Goal: Task Accomplishment & Management: Use online tool/utility

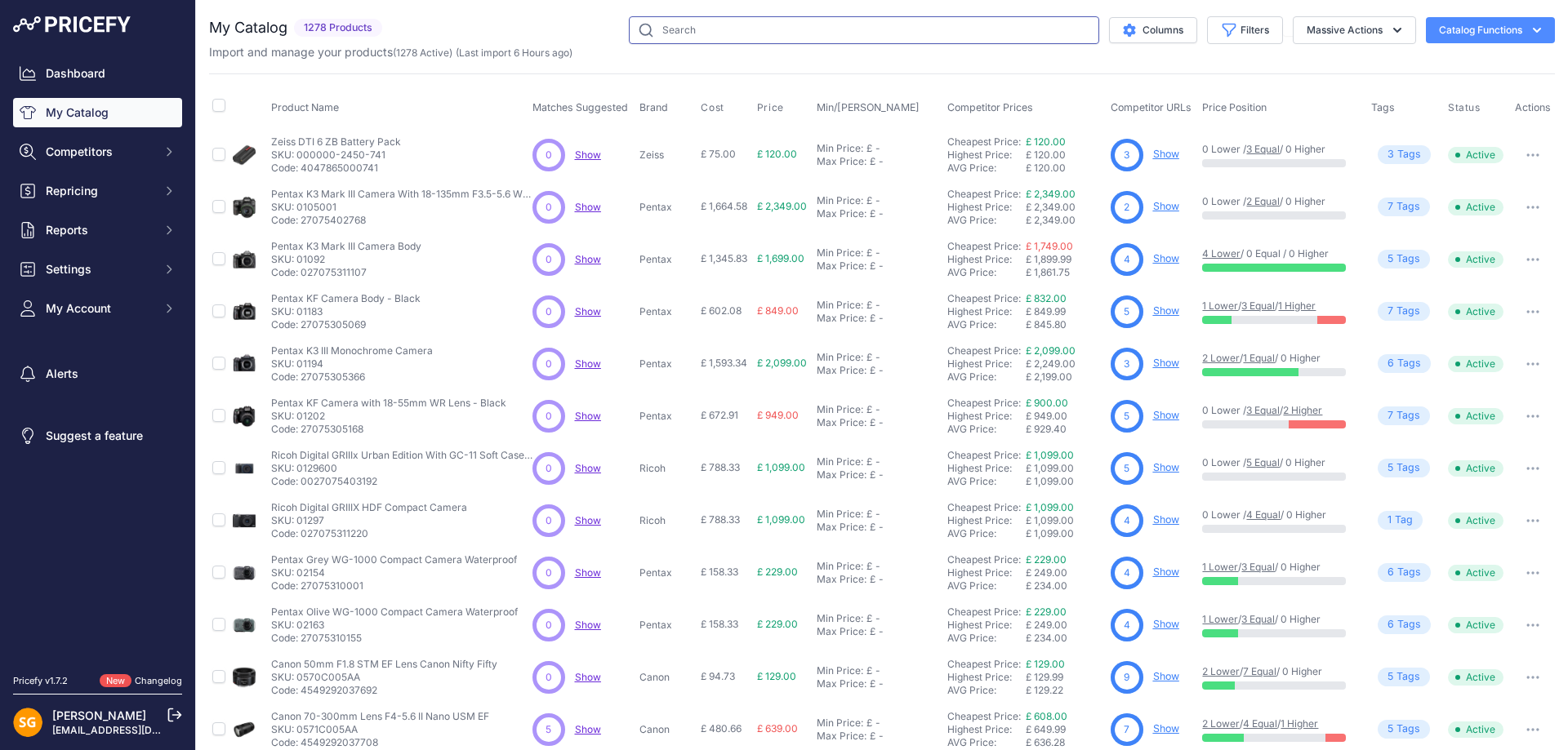
click at [704, 35] on input "text" at bounding box center [864, 29] width 470 height 27
paste input "501348-01"
type input "501348-01"
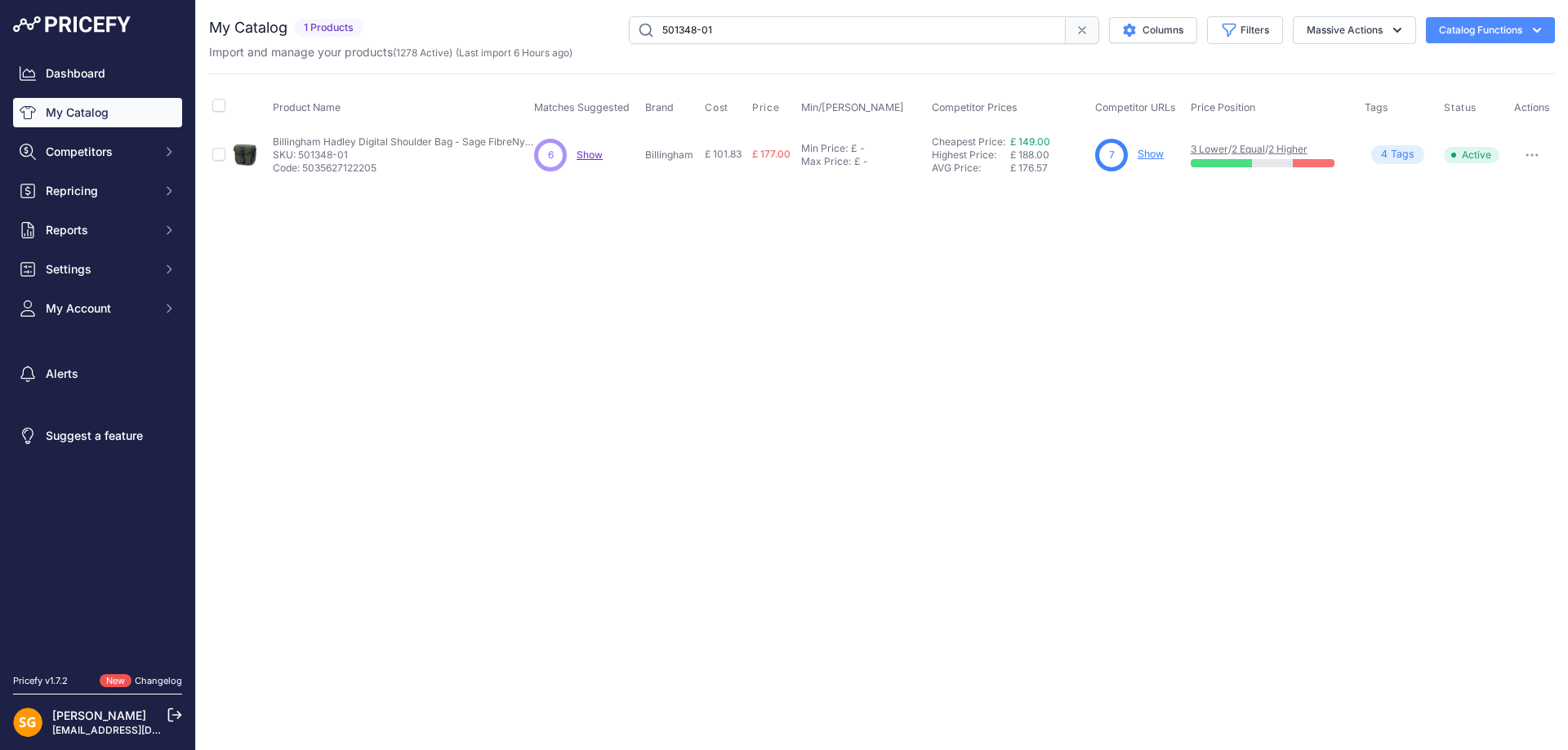
click at [1139, 153] on link "Show" at bounding box center [1151, 153] width 26 height 12
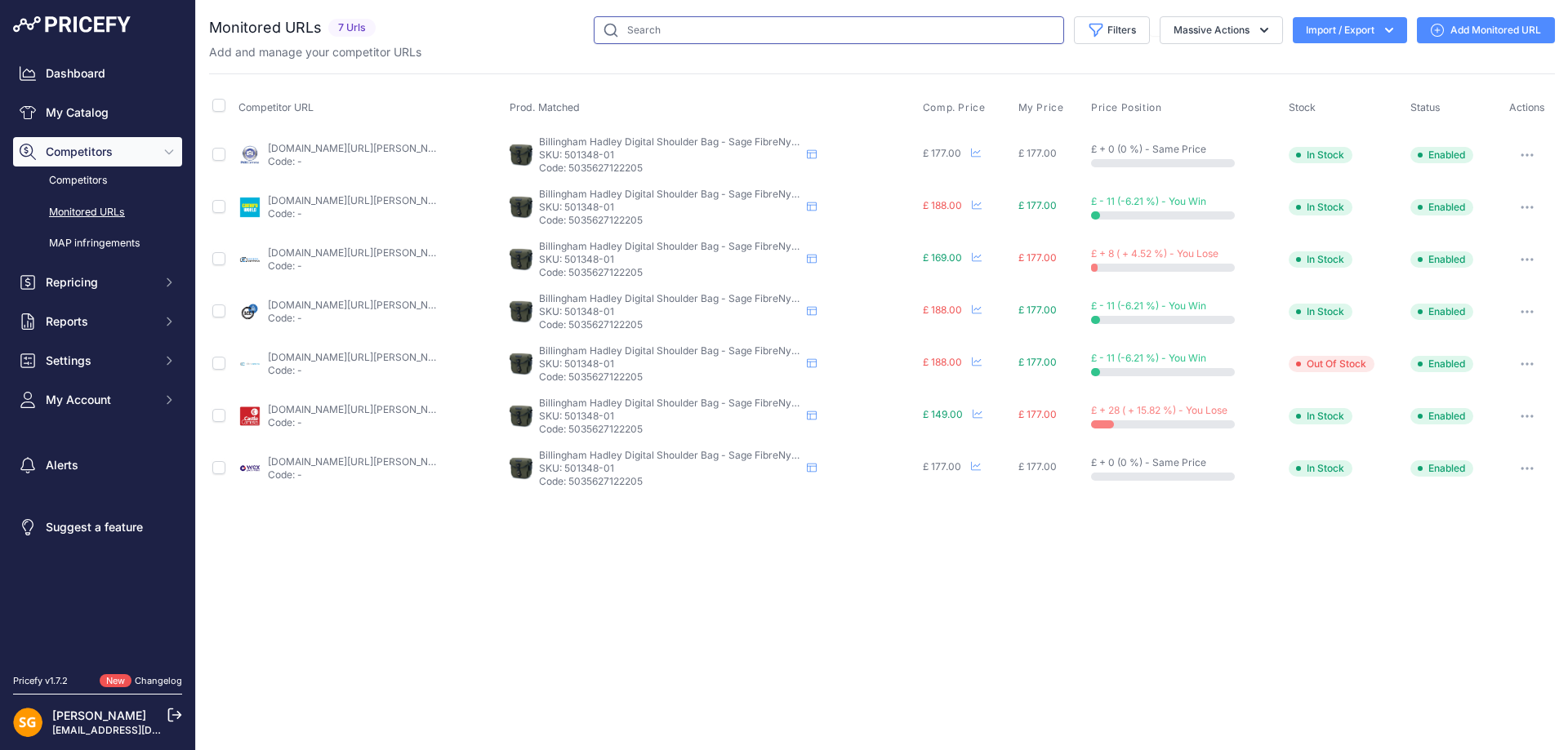
click at [649, 23] on input "text" at bounding box center [828, 29] width 470 height 27
paste input "500148-01"
type input "500148-01"
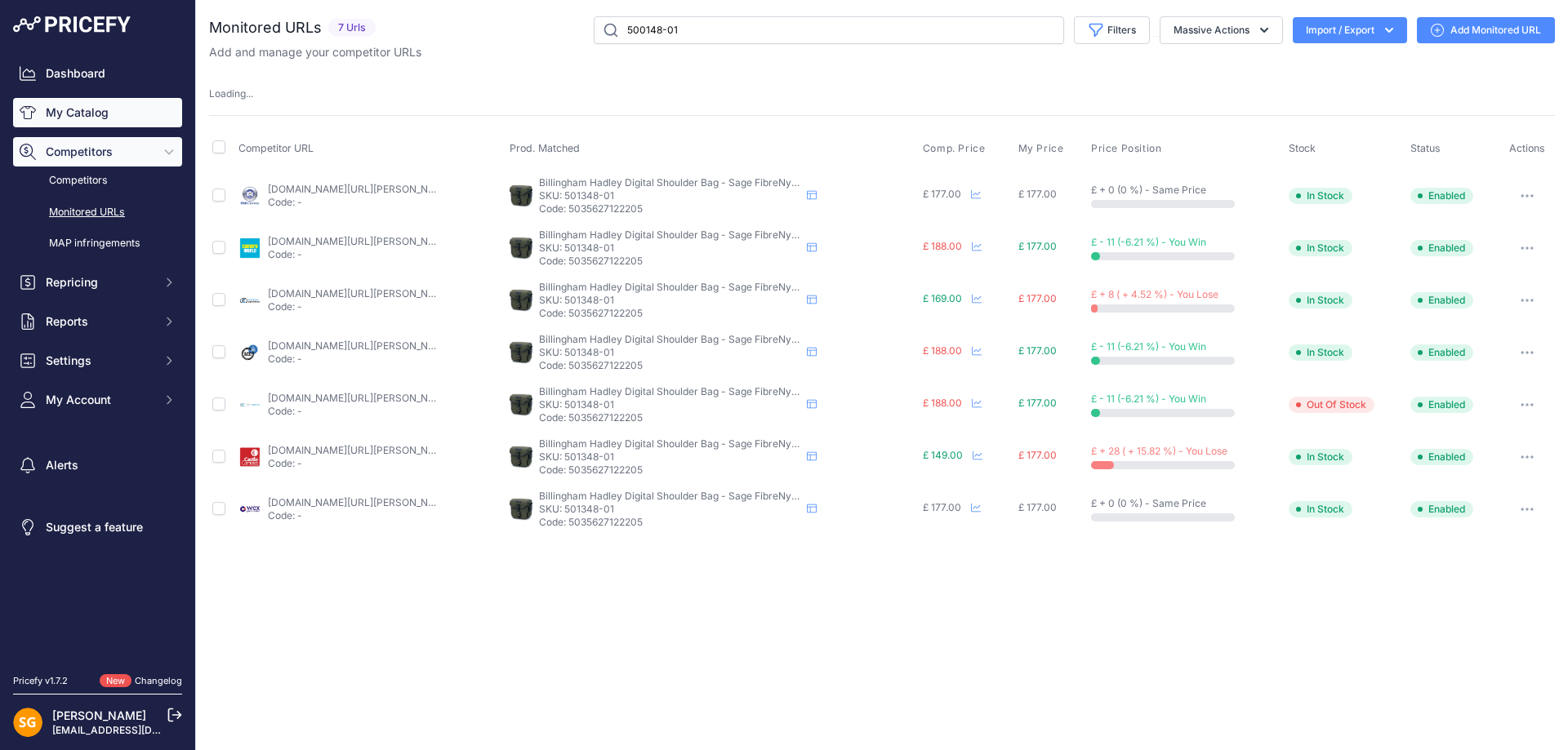
click at [80, 114] on link "My Catalog" at bounding box center [97, 113] width 169 height 29
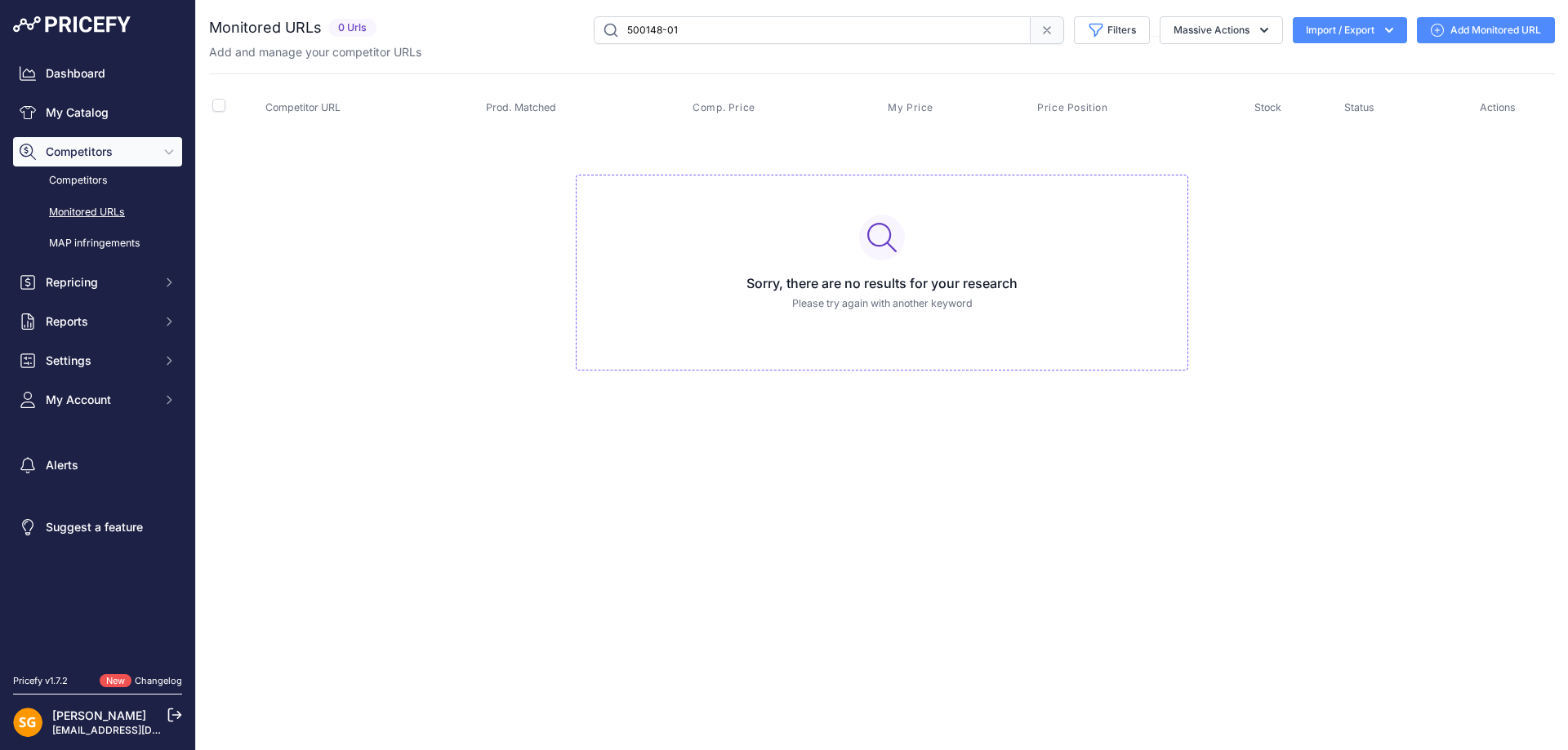
click at [837, 43] on input "500148-01" at bounding box center [812, 29] width 437 height 27
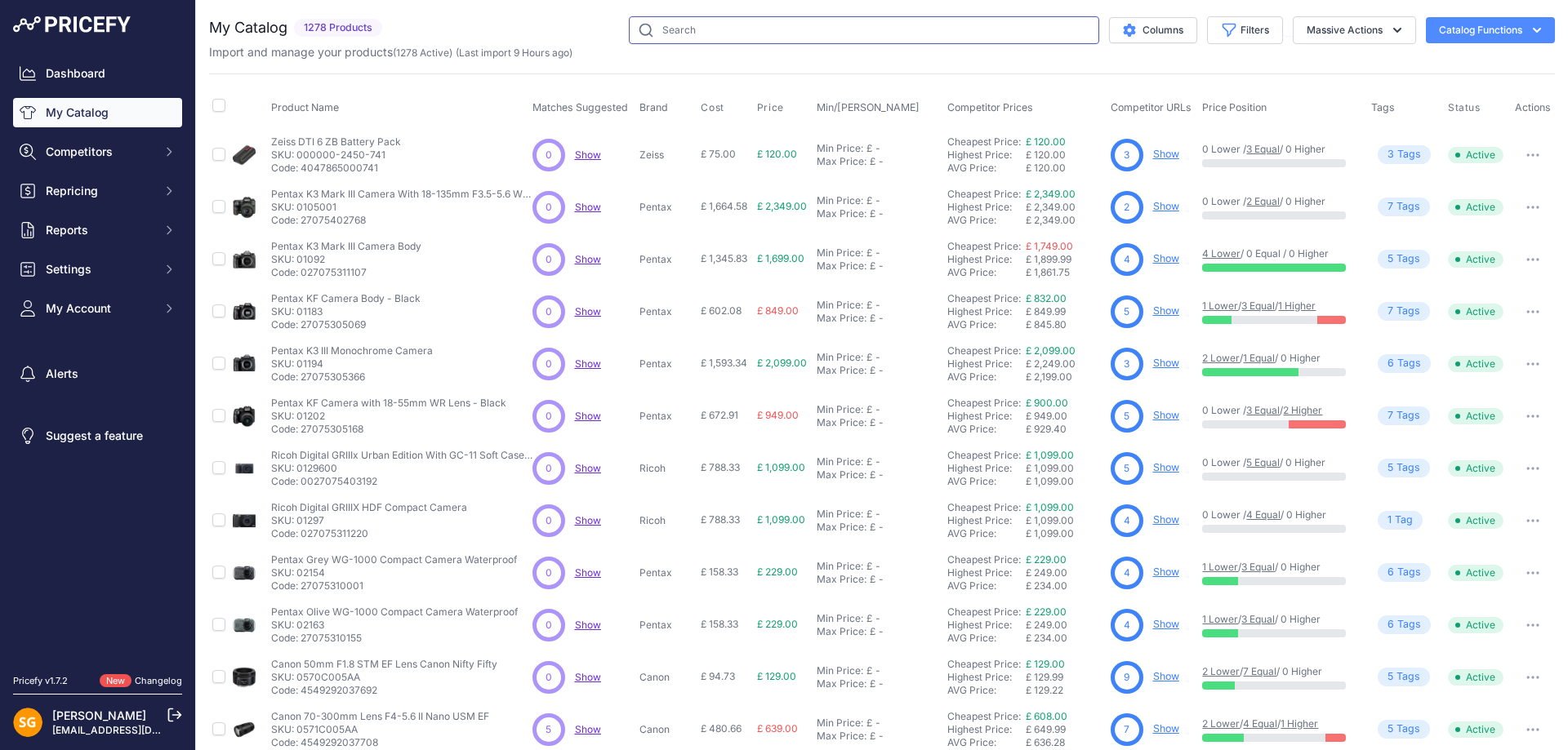
click at [808, 27] on input "text" at bounding box center [864, 29] width 470 height 27
paste input "500148-01"
type input "500148-01"
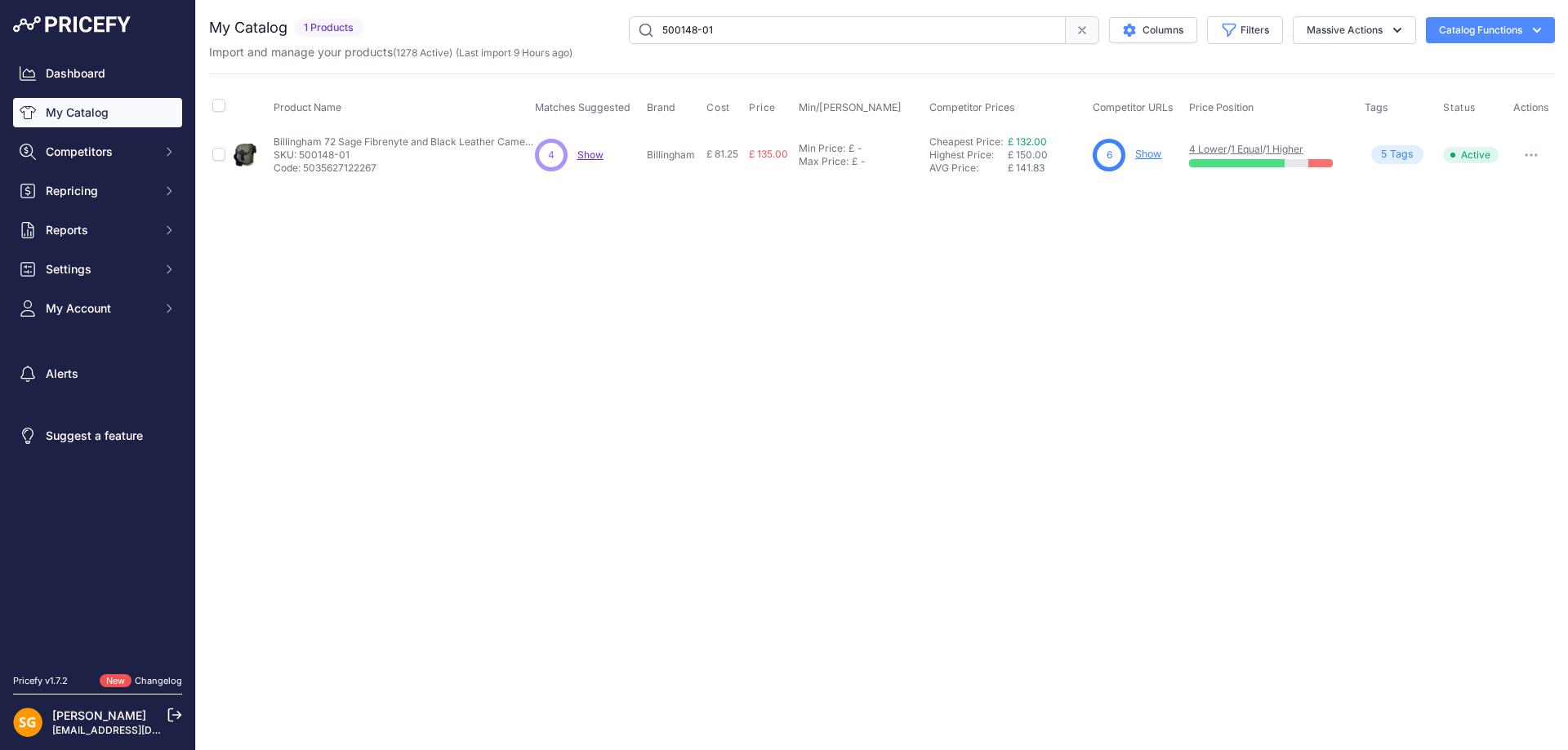
click at [1153, 156] on link "Show" at bounding box center [1149, 153] width 26 height 12
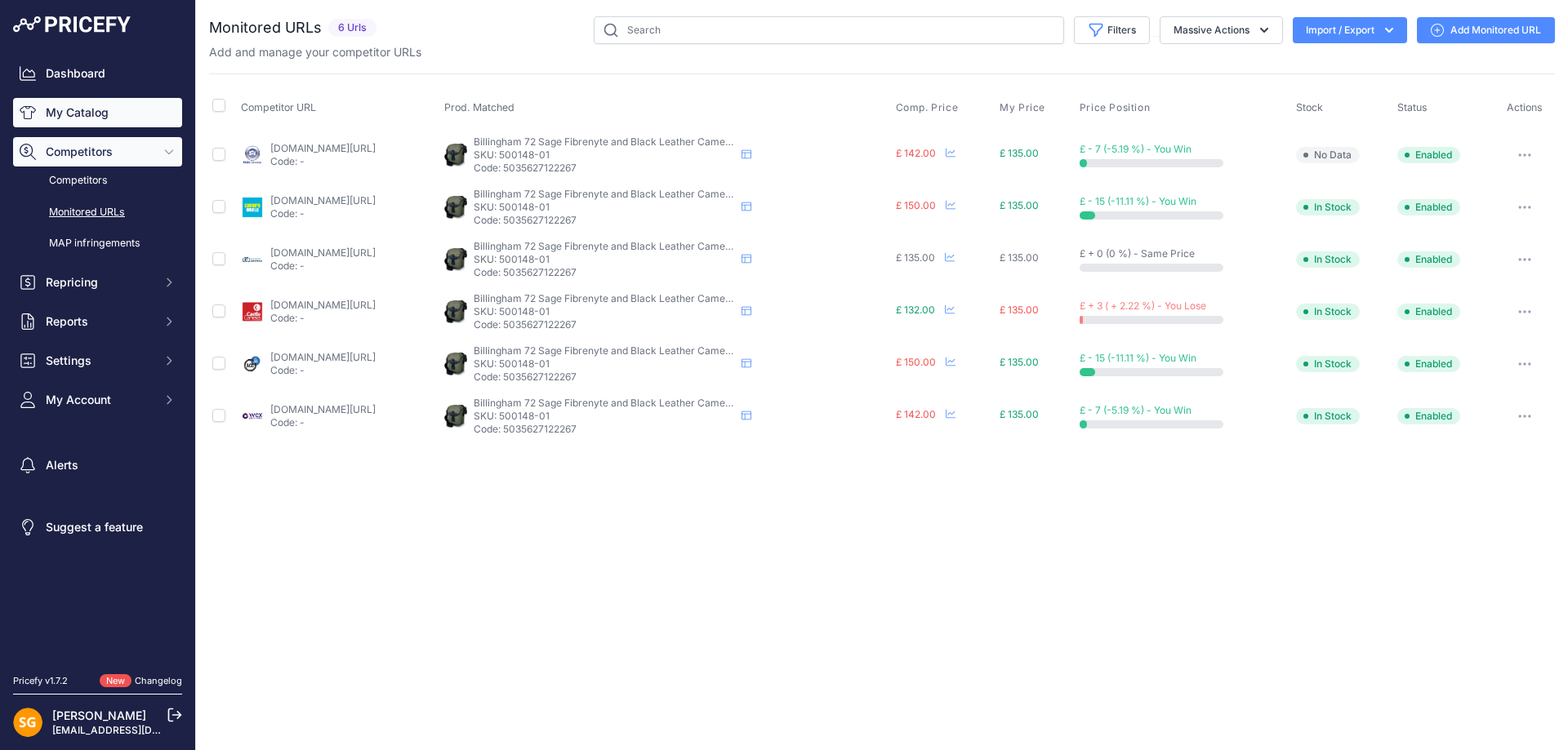
click at [68, 113] on link "My Catalog" at bounding box center [97, 113] width 169 height 29
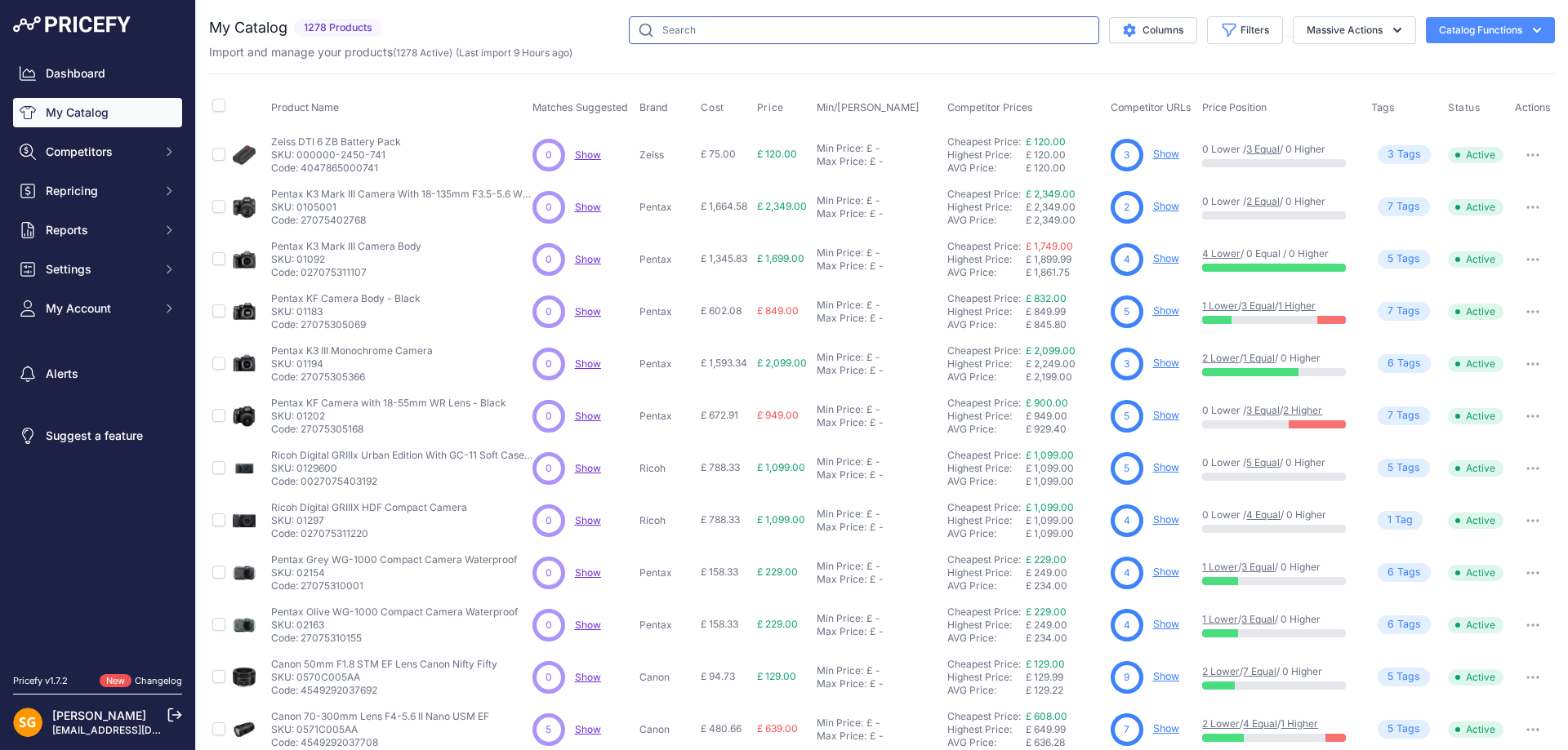
click at [699, 39] on input "text" at bounding box center [864, 29] width 470 height 27
paste input "500533-70"
type input "500533-70"
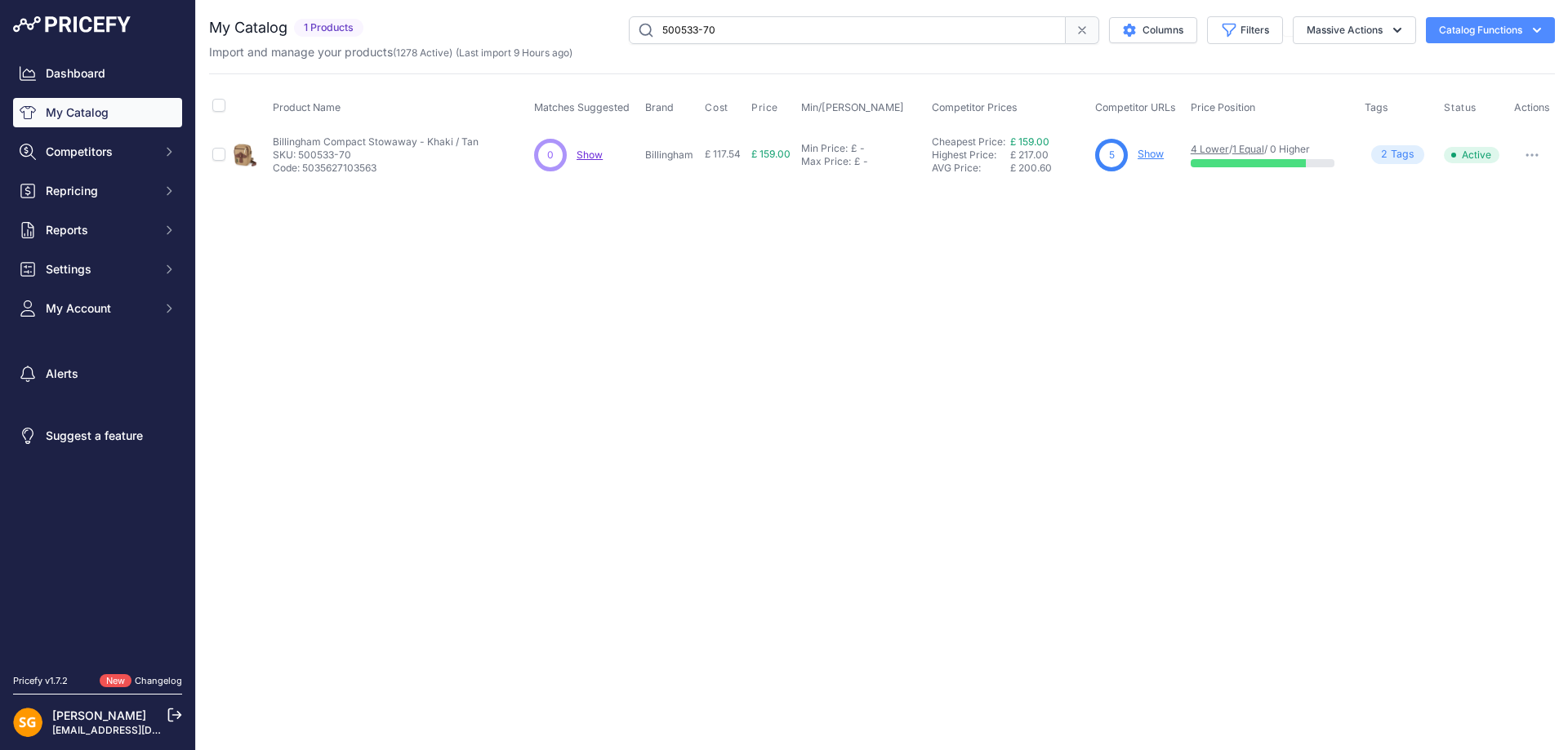
click at [1156, 152] on link "Show" at bounding box center [1151, 153] width 26 height 12
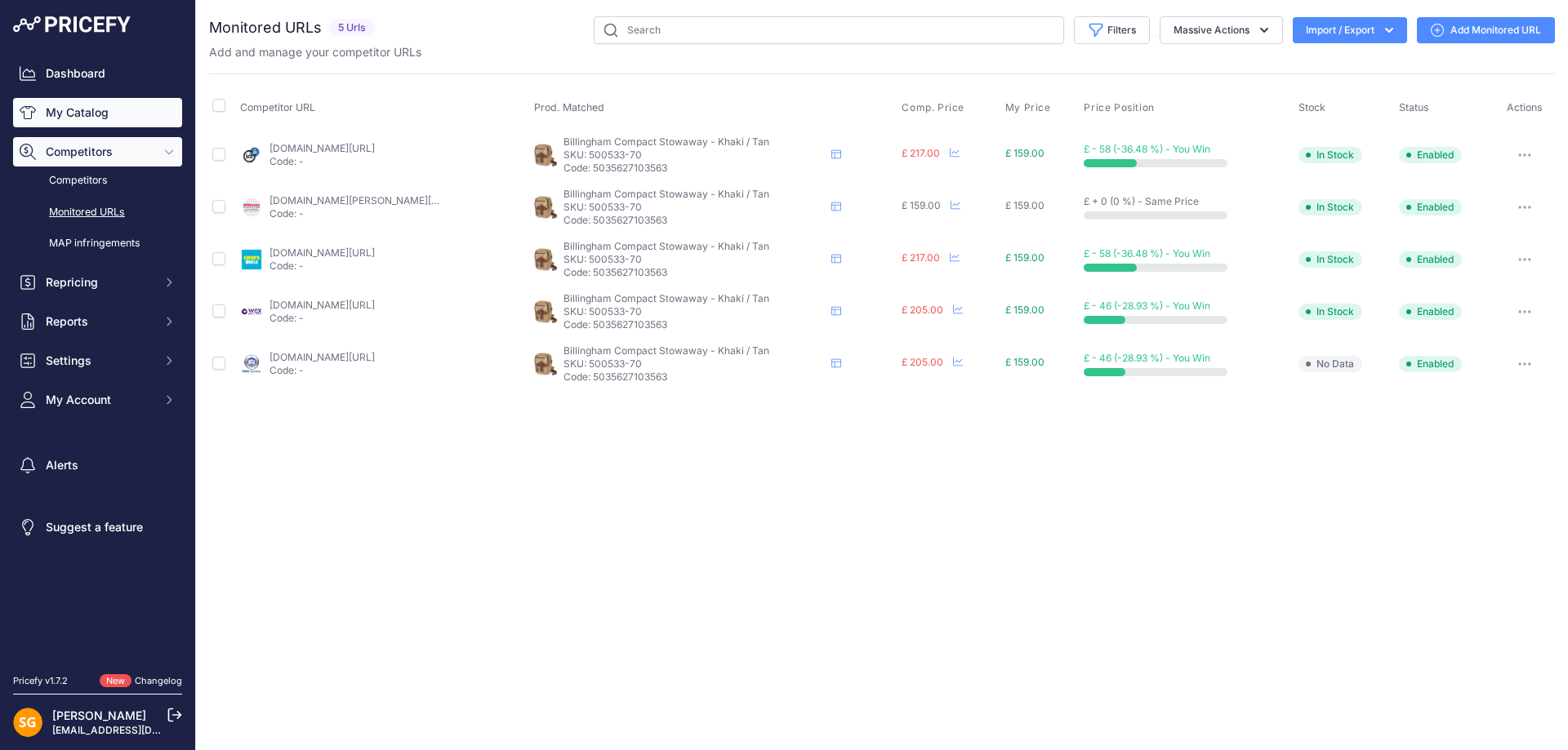
click at [97, 98] on link "My Catalog" at bounding box center [97, 113] width 169 height 29
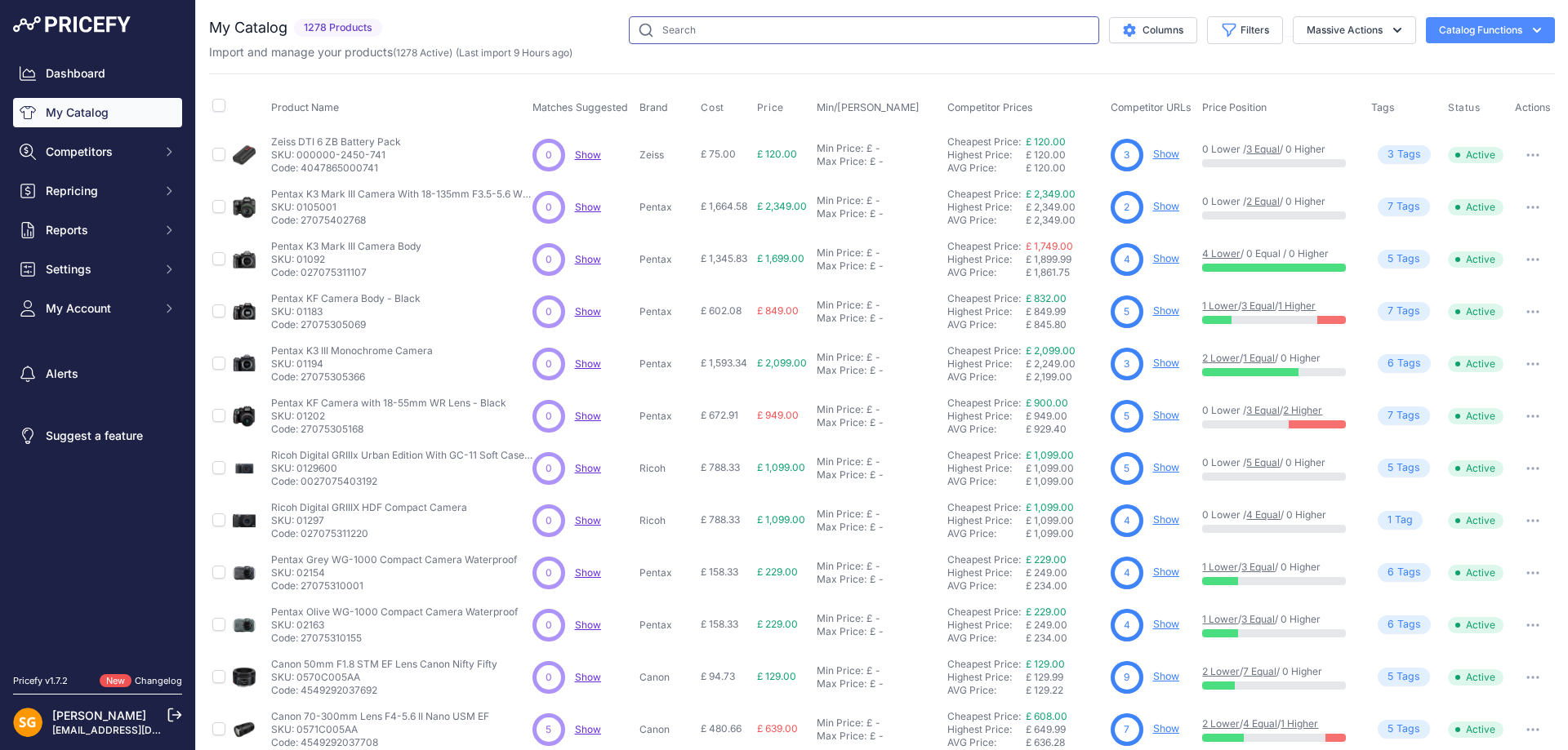
click at [682, 39] on input "text" at bounding box center [864, 29] width 470 height 27
paste input "505048-01"
type input "505048-01"
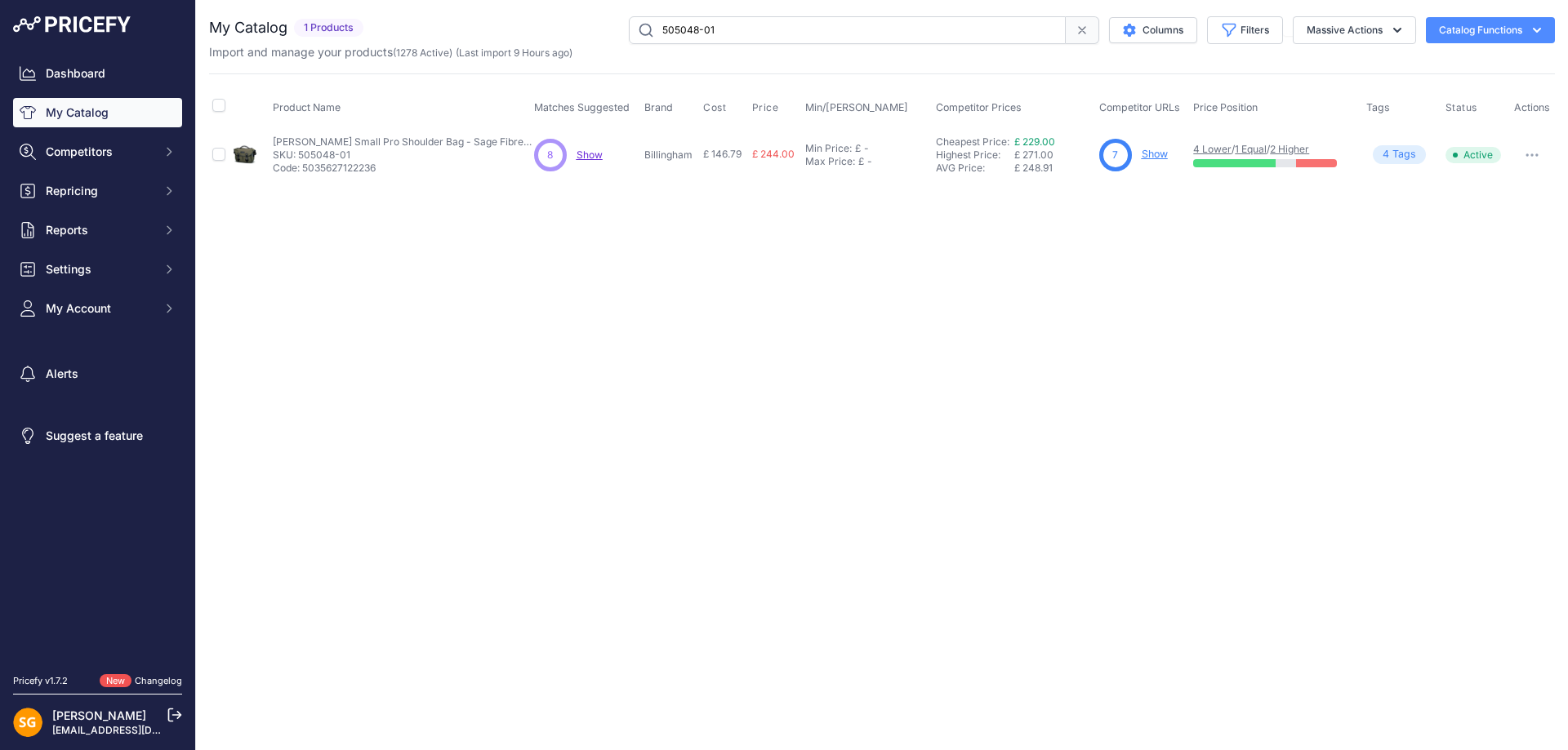
click at [1155, 153] on link "Show" at bounding box center [1154, 153] width 26 height 12
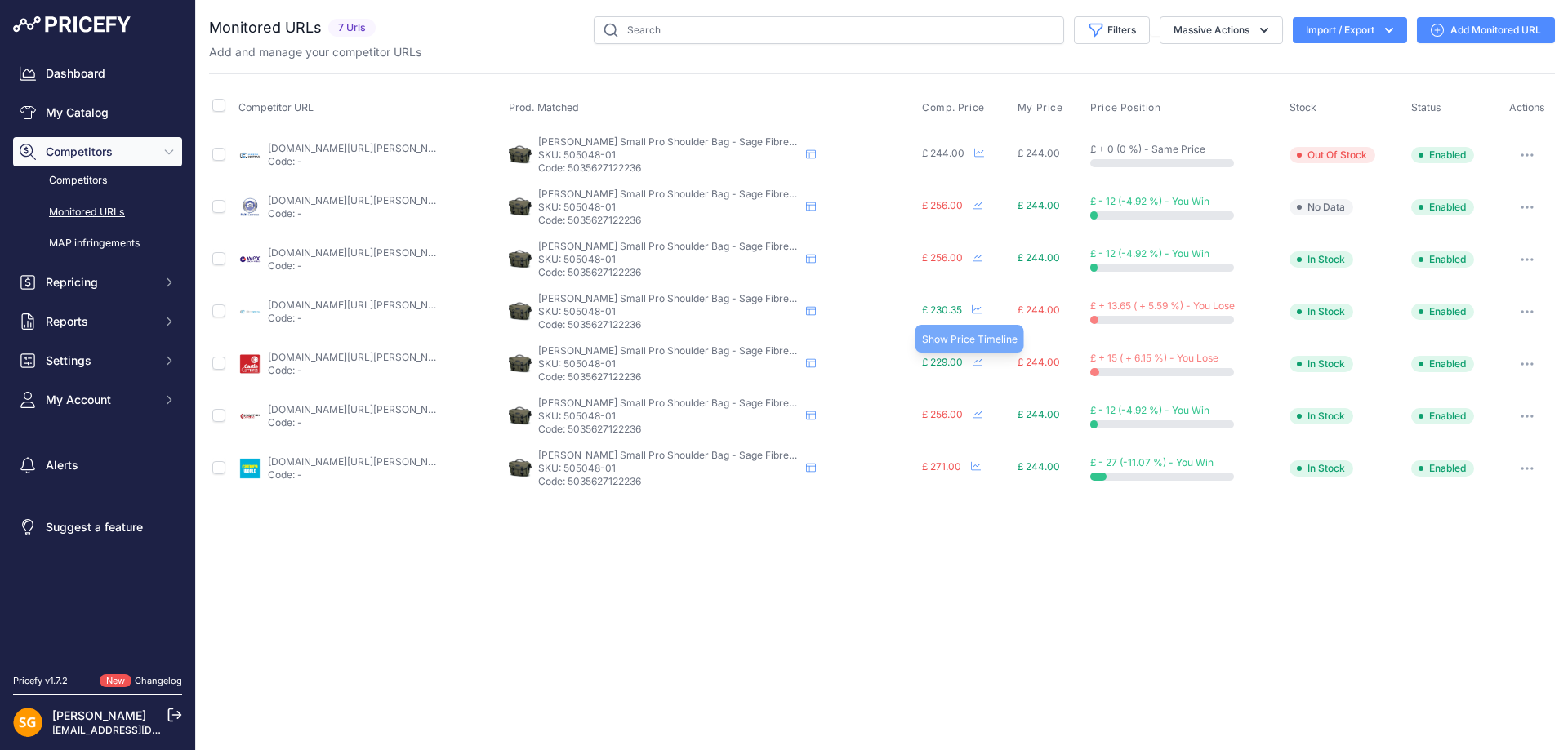
click at [975, 362] on icon at bounding box center [978, 361] width 9 height 9
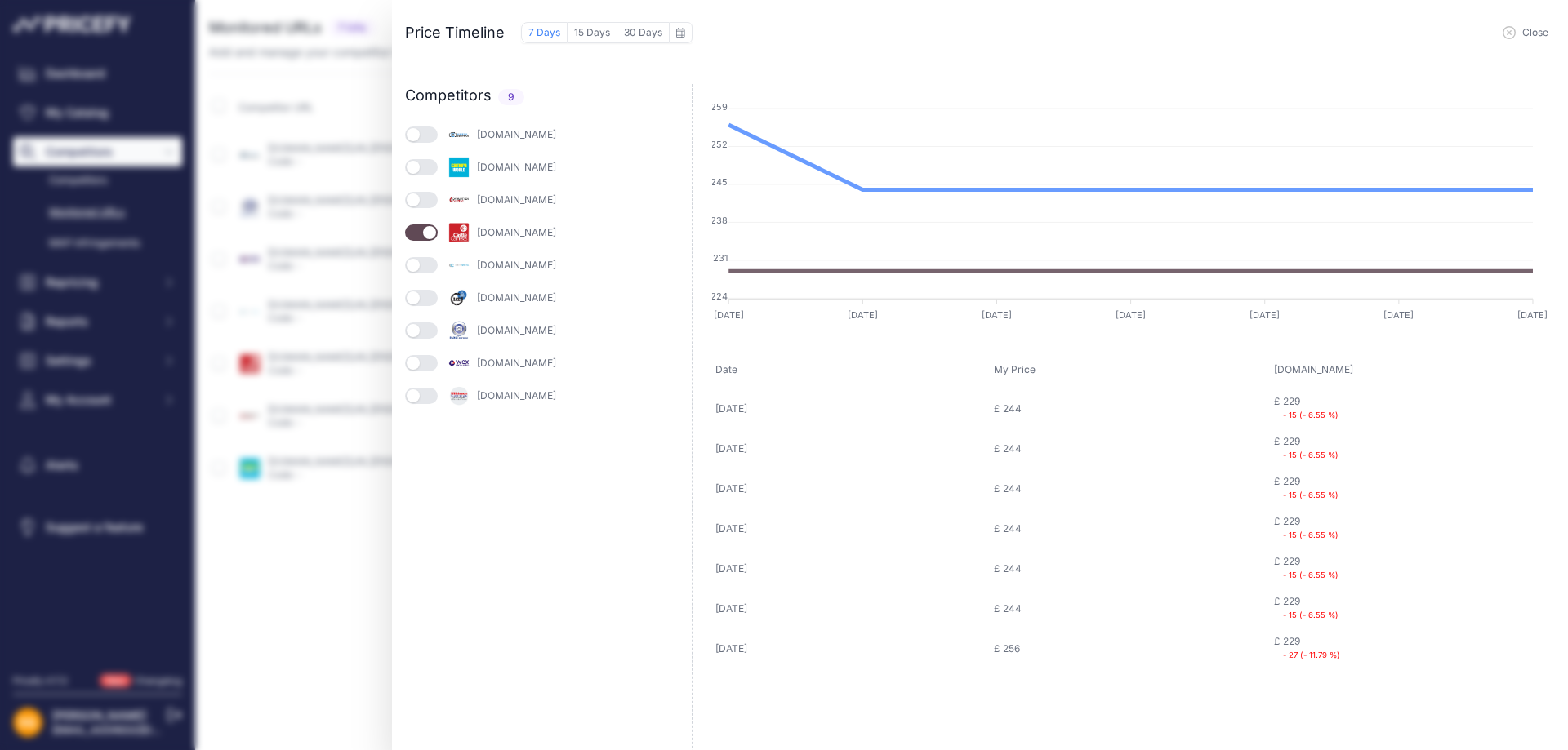
click at [313, 93] on div "Price Timeline 7 Days 15 Days 30 Days to August 2025 Sun 1" at bounding box center [784, 375] width 1568 height 750
click at [292, 105] on div "Price Timeline 7 Days 15 Days 30 Days to August 2025 Sun 1" at bounding box center [784, 375] width 1568 height 750
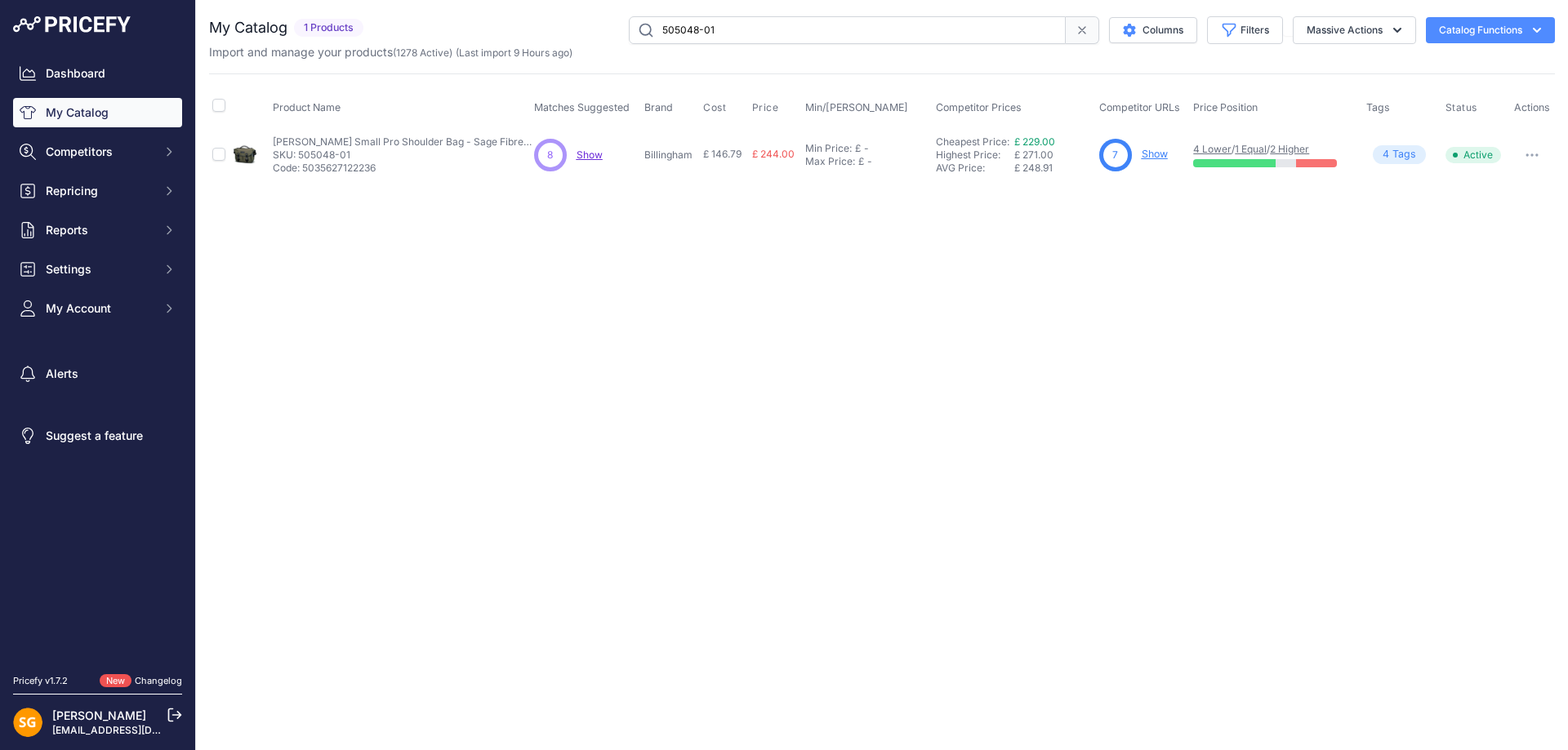
click at [688, 33] on input "505048-01" at bounding box center [848, 29] width 437 height 27
drag, startPoint x: 688, startPoint y: 33, endPoint x: 696, endPoint y: 24, distance: 12.0
click at [696, 24] on input "505048-01" at bounding box center [848, 29] width 437 height 27
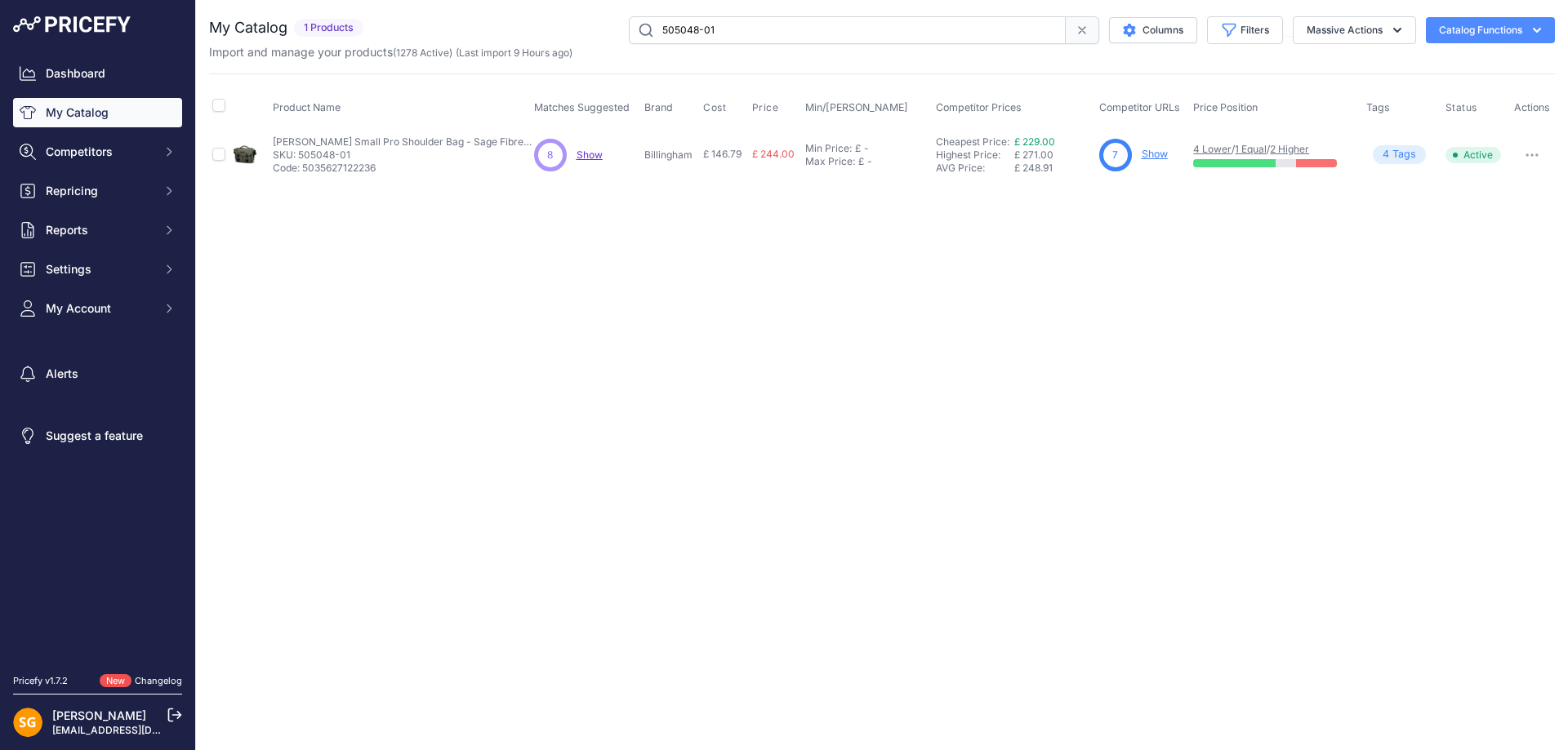
click at [696, 24] on input "505048-01" at bounding box center [848, 29] width 437 height 27
paste input "1"
type input "505148-01"
click at [1149, 161] on p "Show" at bounding box center [1152, 154] width 26 height 15
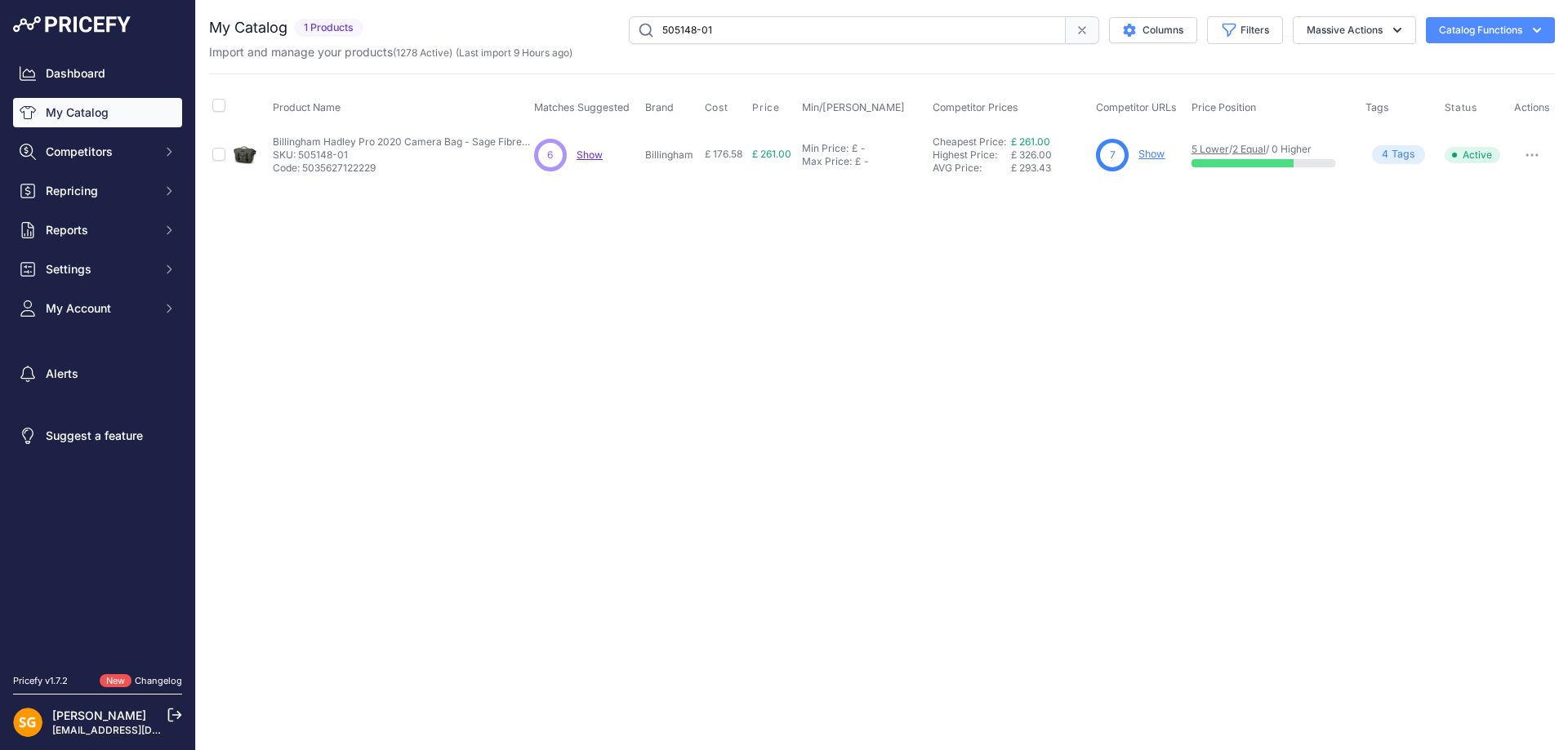
click at [1139, 153] on link "Show" at bounding box center [1152, 153] width 26 height 12
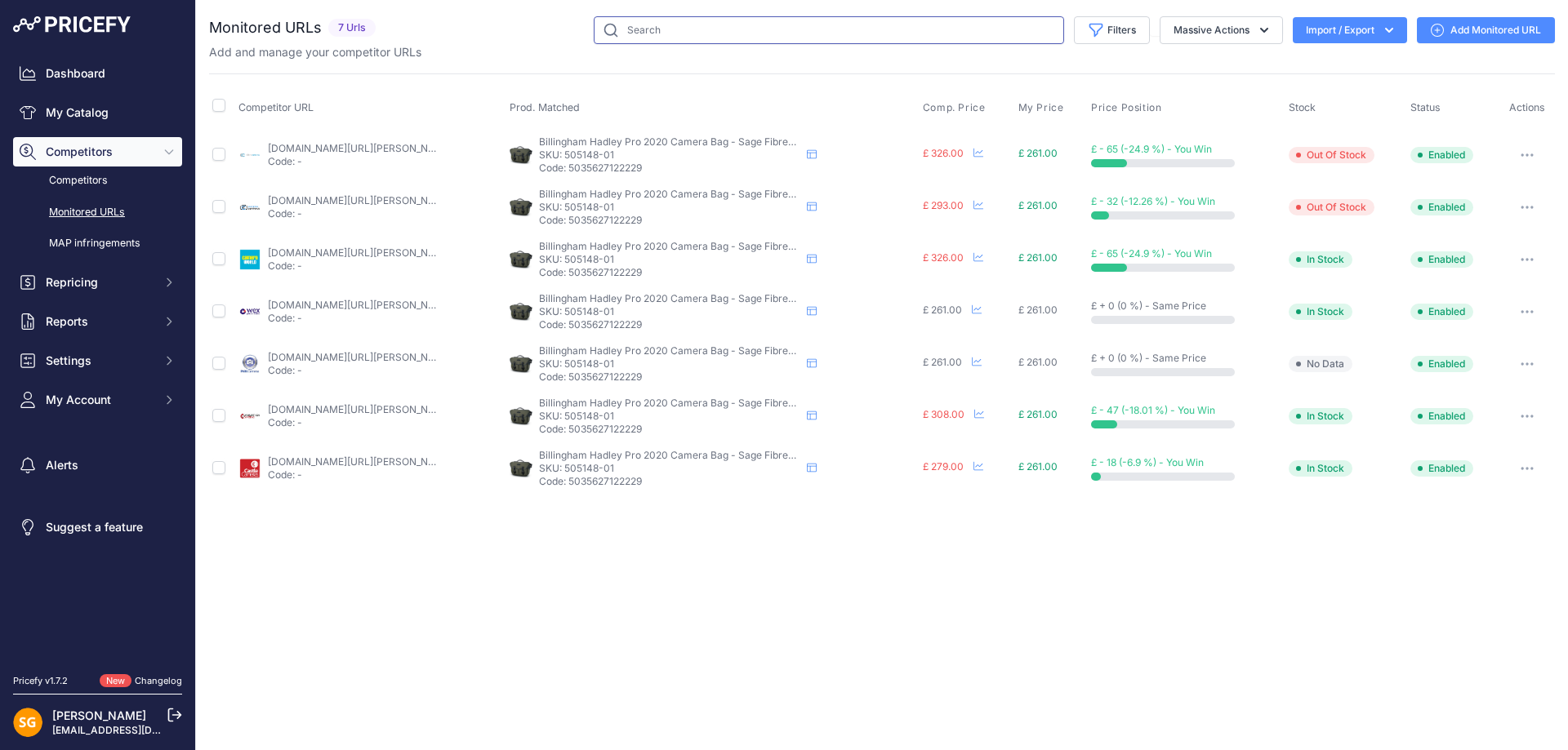
click at [718, 26] on input "text" at bounding box center [828, 29] width 470 height 27
paste input "551001-01"
type input "551001-01"
click at [88, 115] on link "My Catalog" at bounding box center [97, 113] width 169 height 29
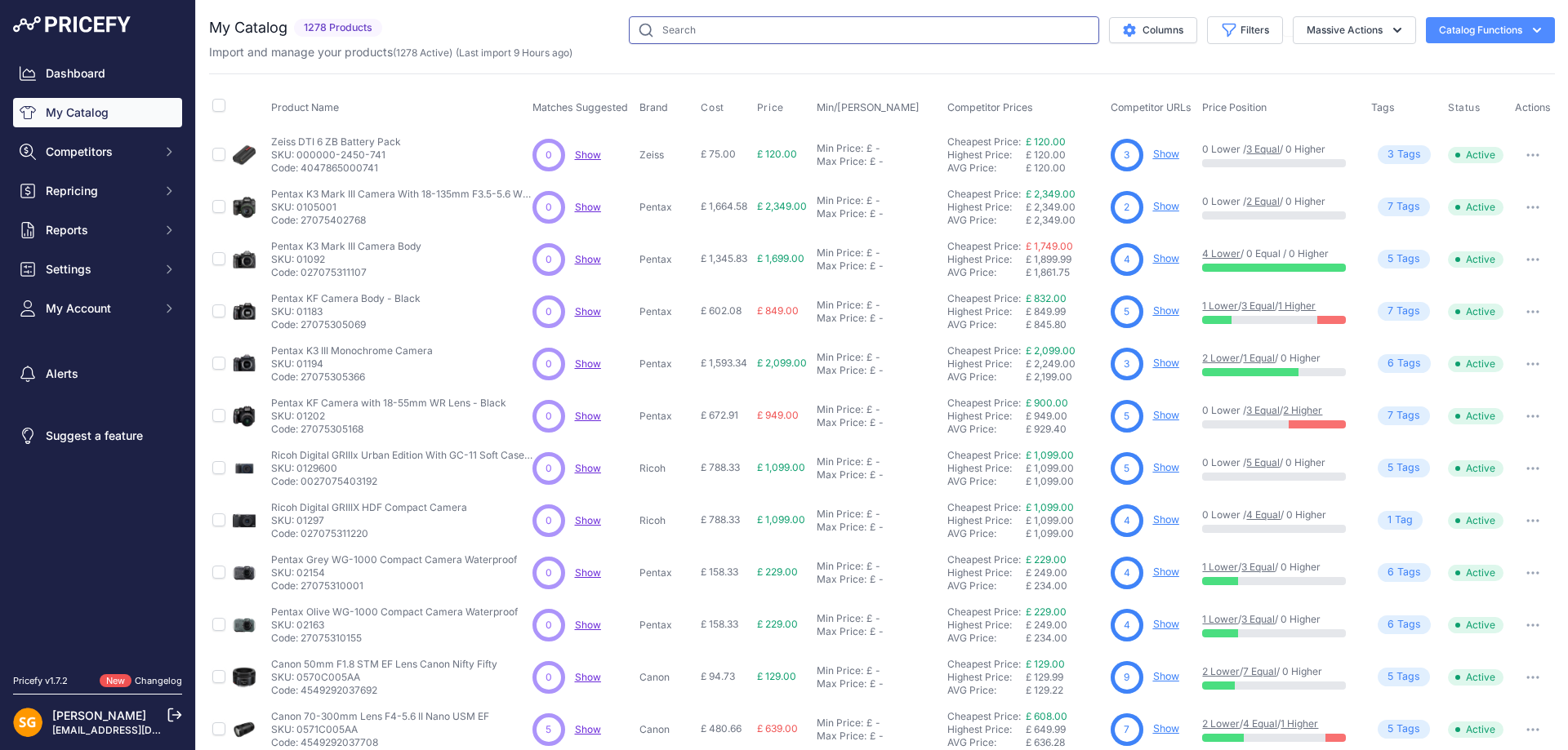
click at [815, 29] on input "text" at bounding box center [864, 29] width 470 height 27
paste input "551001-01"
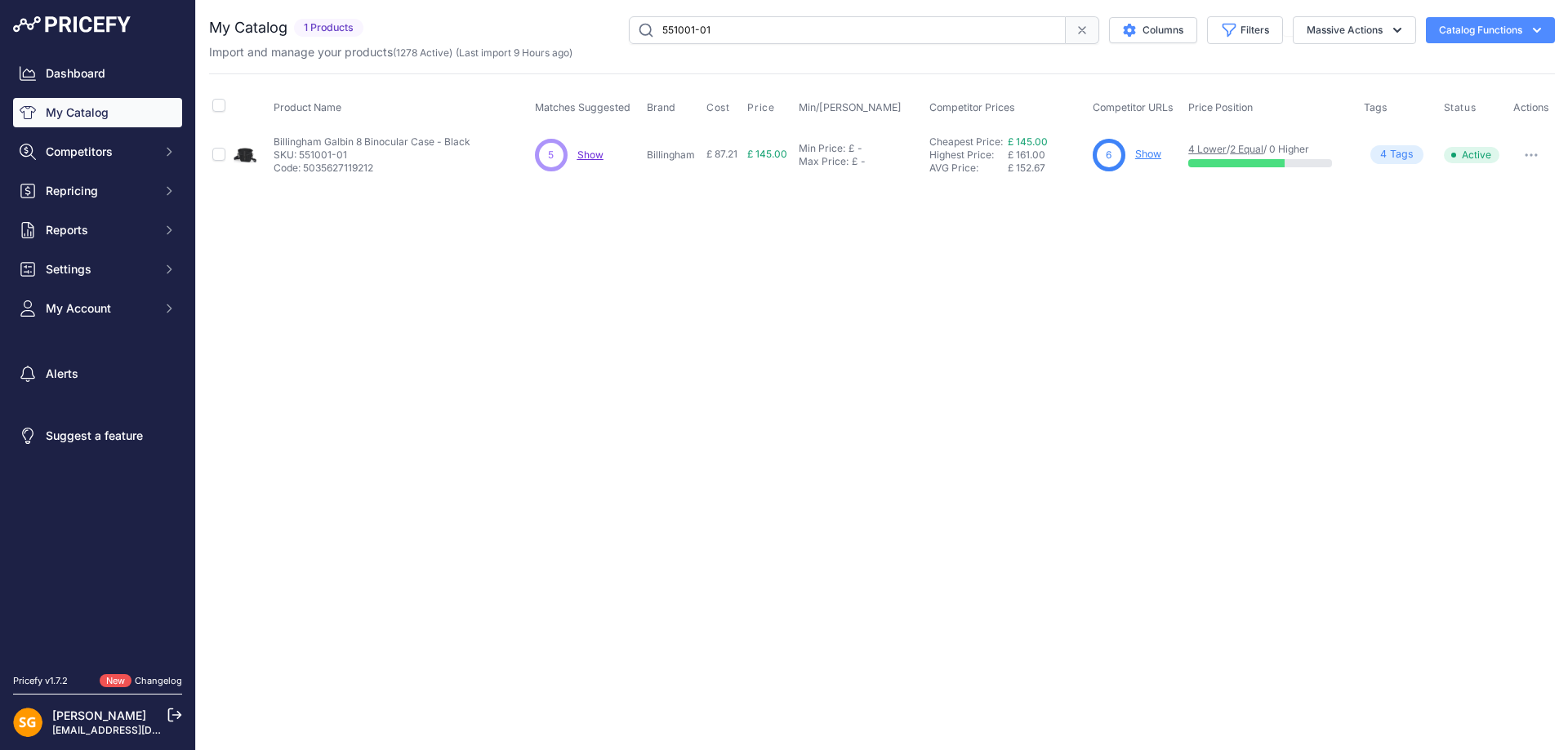
click at [462, 275] on div "Close You are not connected to the internet." at bounding box center [882, 375] width 1372 height 750
drag, startPoint x: 772, startPoint y: 33, endPoint x: 372, endPoint y: 38, distance: 400.0
click at [372, 38] on div "551001-01 Columns Filters Status All Status Only Enabled Only Disabled" at bounding box center [962, 29] width 1185 height 27
drag, startPoint x: 742, startPoint y: 32, endPoint x: 277, endPoint y: 93, distance: 469.0
click at [279, 92] on div "My Catalog 1 Products" at bounding box center [882, 98] width 1346 height 165
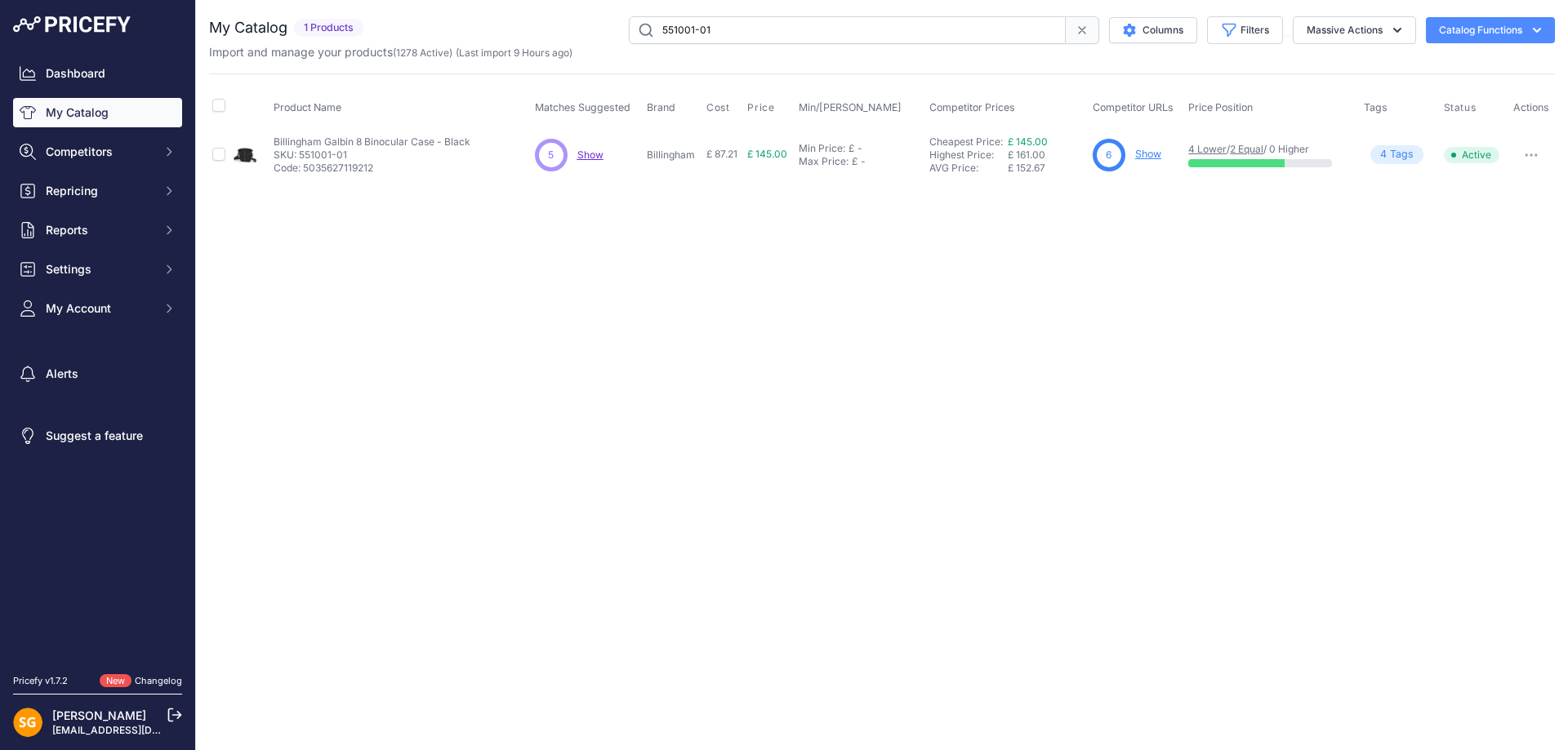
paste input "48-54"
type input "551048-54"
click at [1140, 154] on link "Show" at bounding box center [1149, 153] width 26 height 12
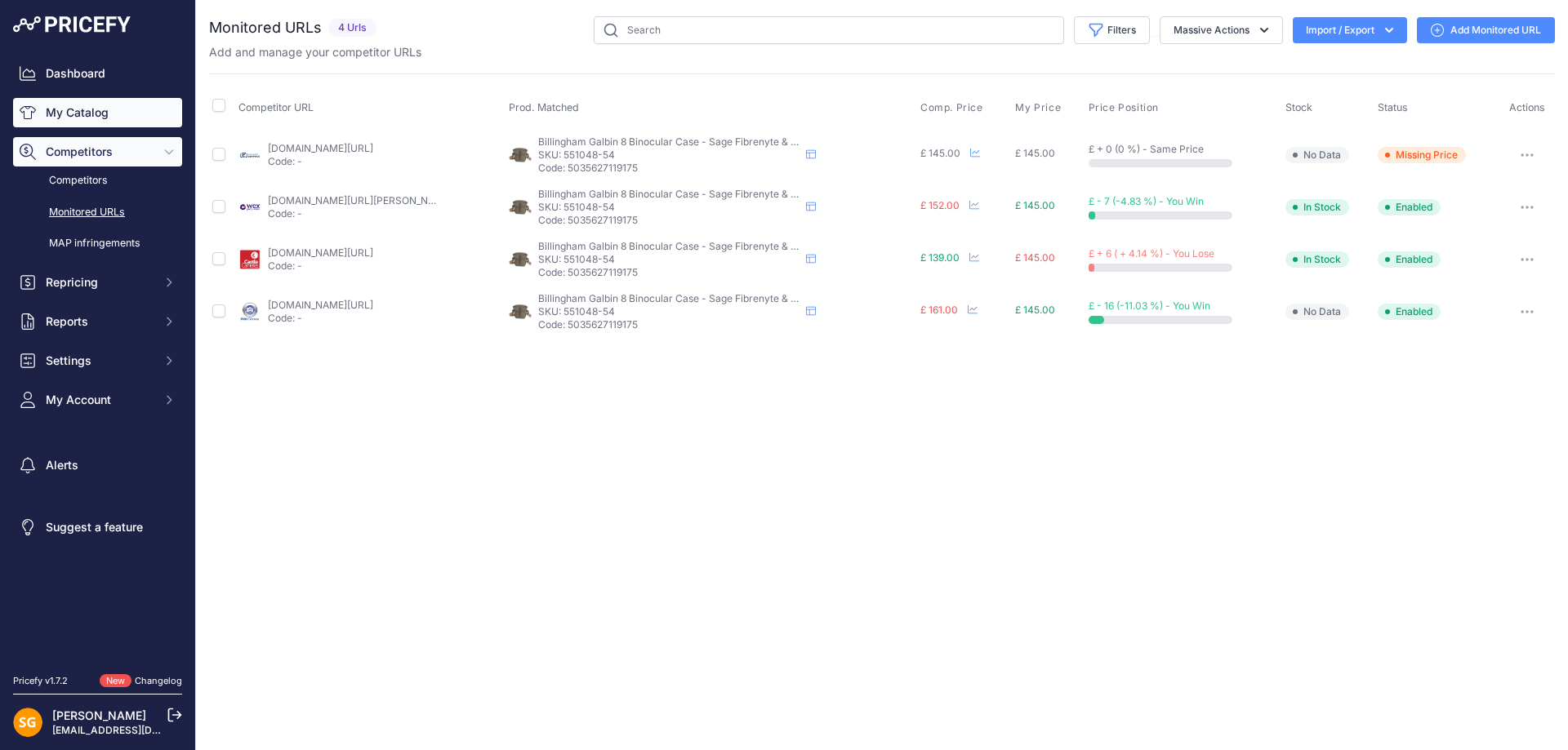
click at [85, 110] on link "My Catalog" at bounding box center [97, 113] width 169 height 29
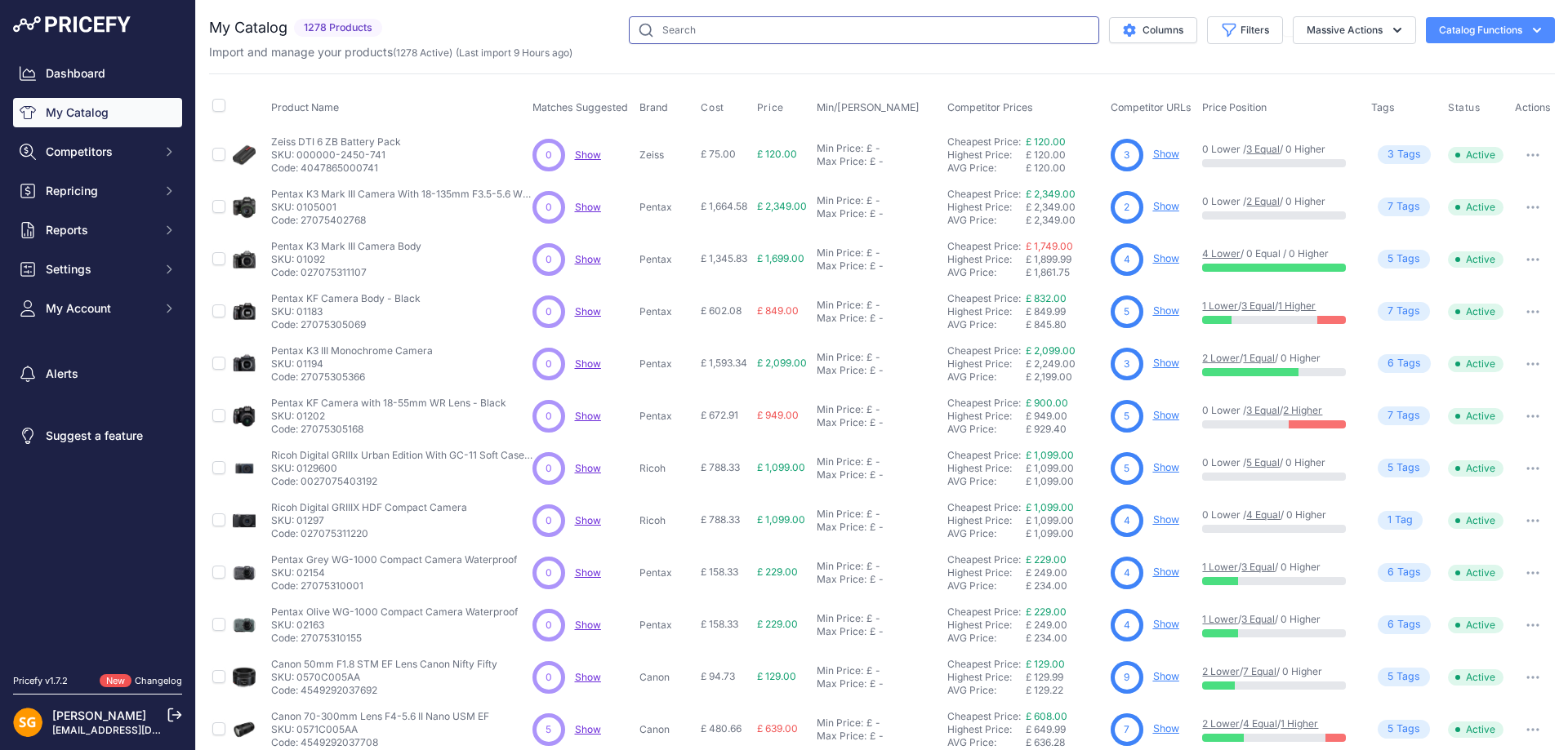
click at [801, 29] on input "text" at bounding box center [864, 29] width 470 height 27
paste input "551201-01"
type input "551201-01"
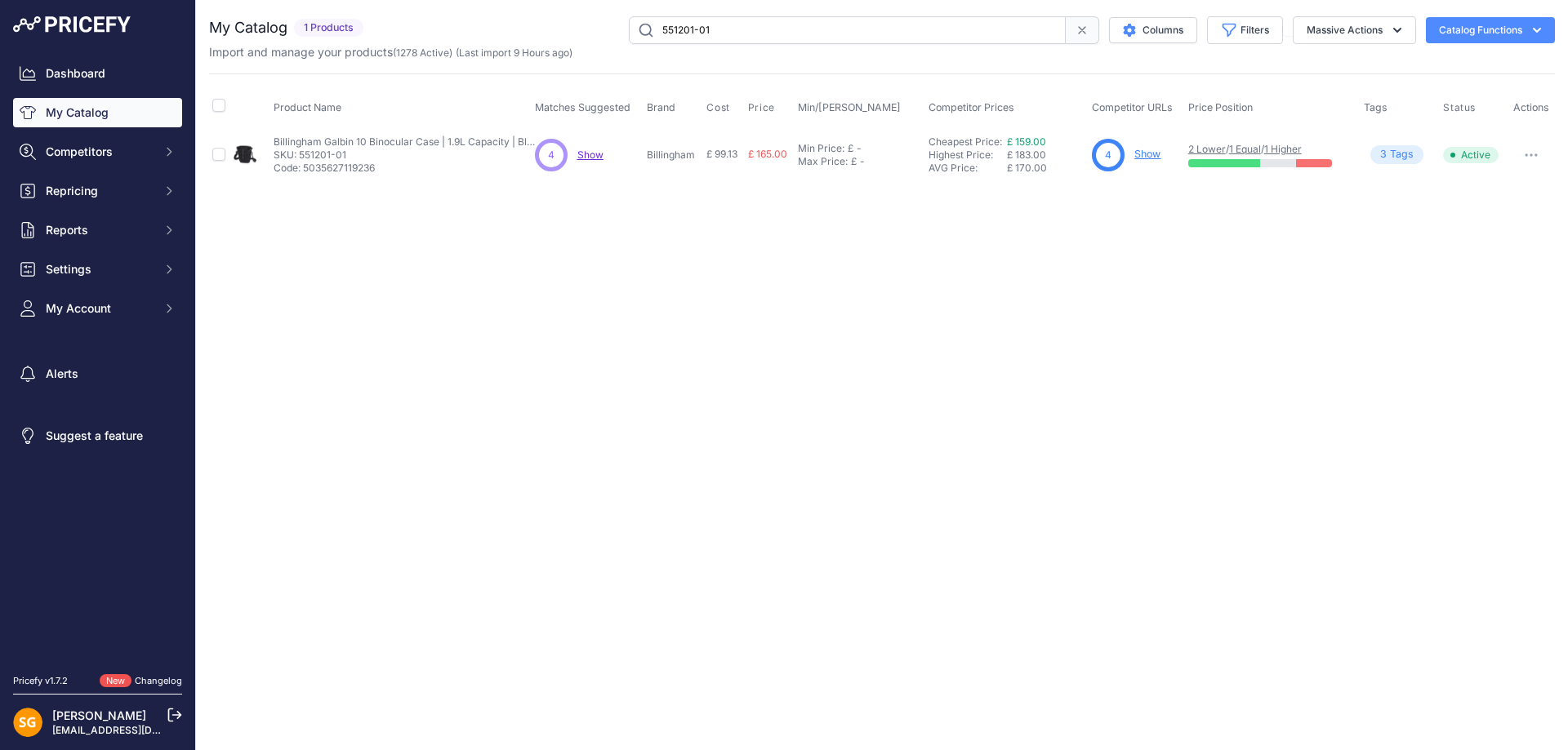
click at [1149, 155] on link "Show" at bounding box center [1148, 153] width 26 height 12
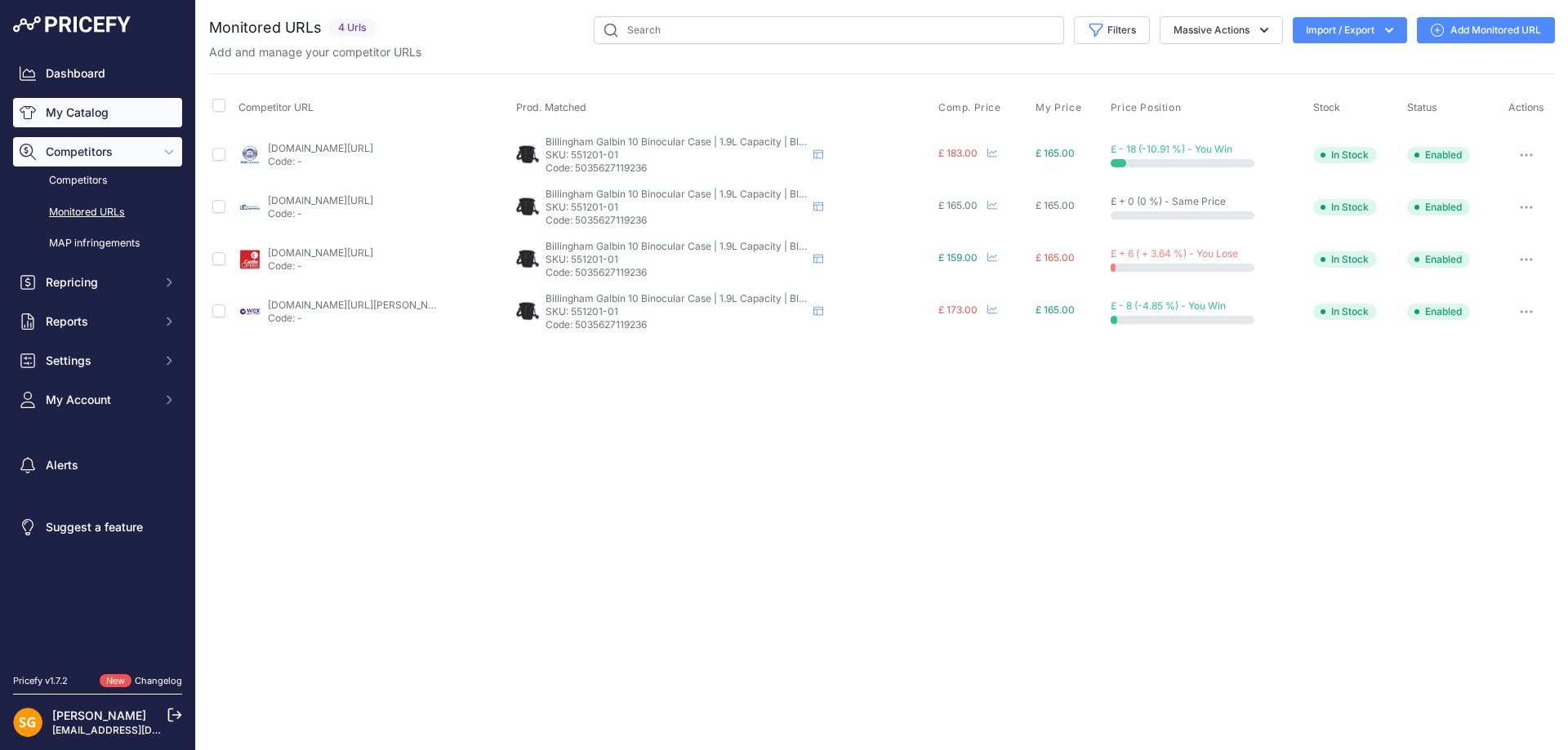
click at [72, 120] on link "My Catalog" at bounding box center [97, 113] width 169 height 29
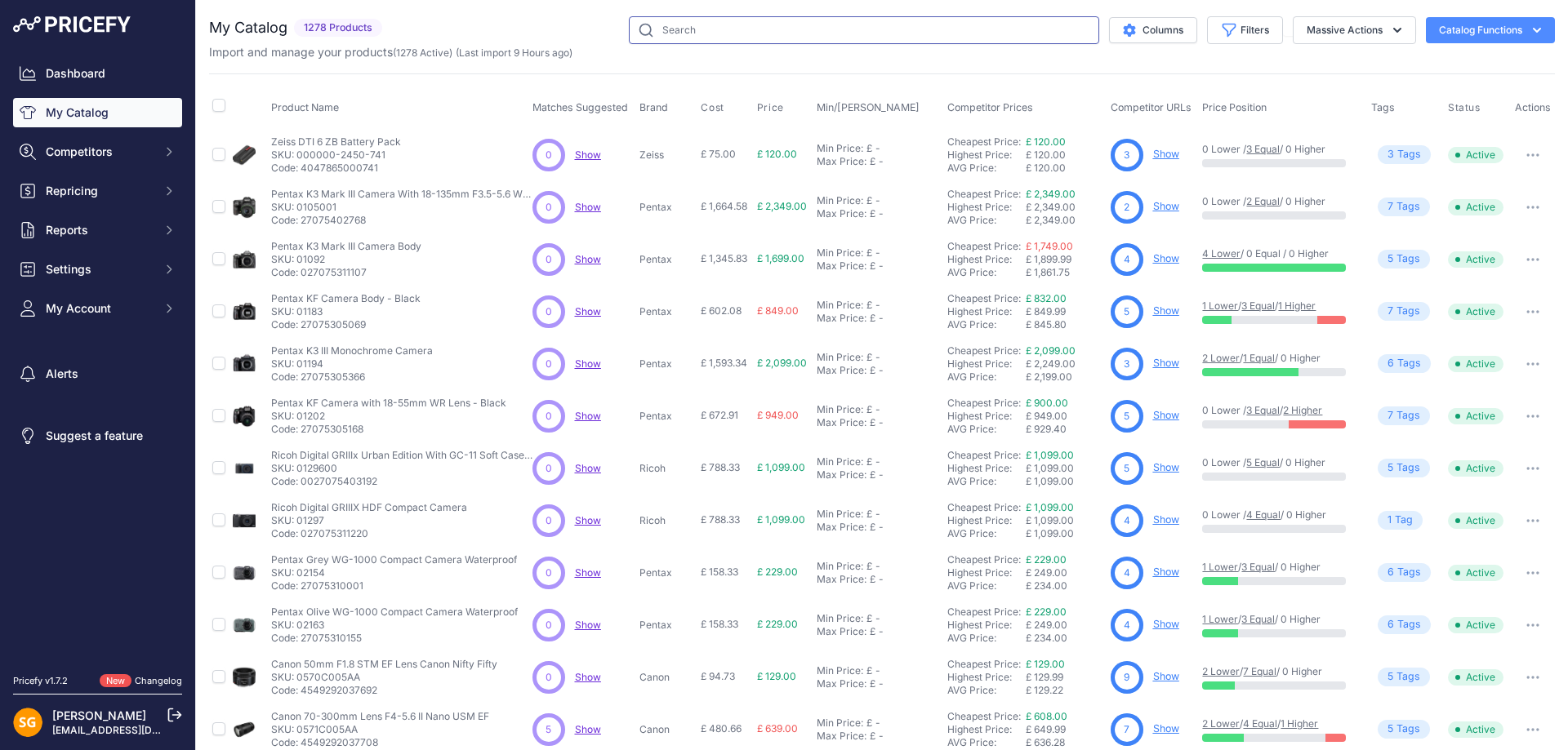
click at [718, 32] on input "text" at bounding box center [864, 29] width 470 height 27
paste input "504804-54"
type input "504804-54"
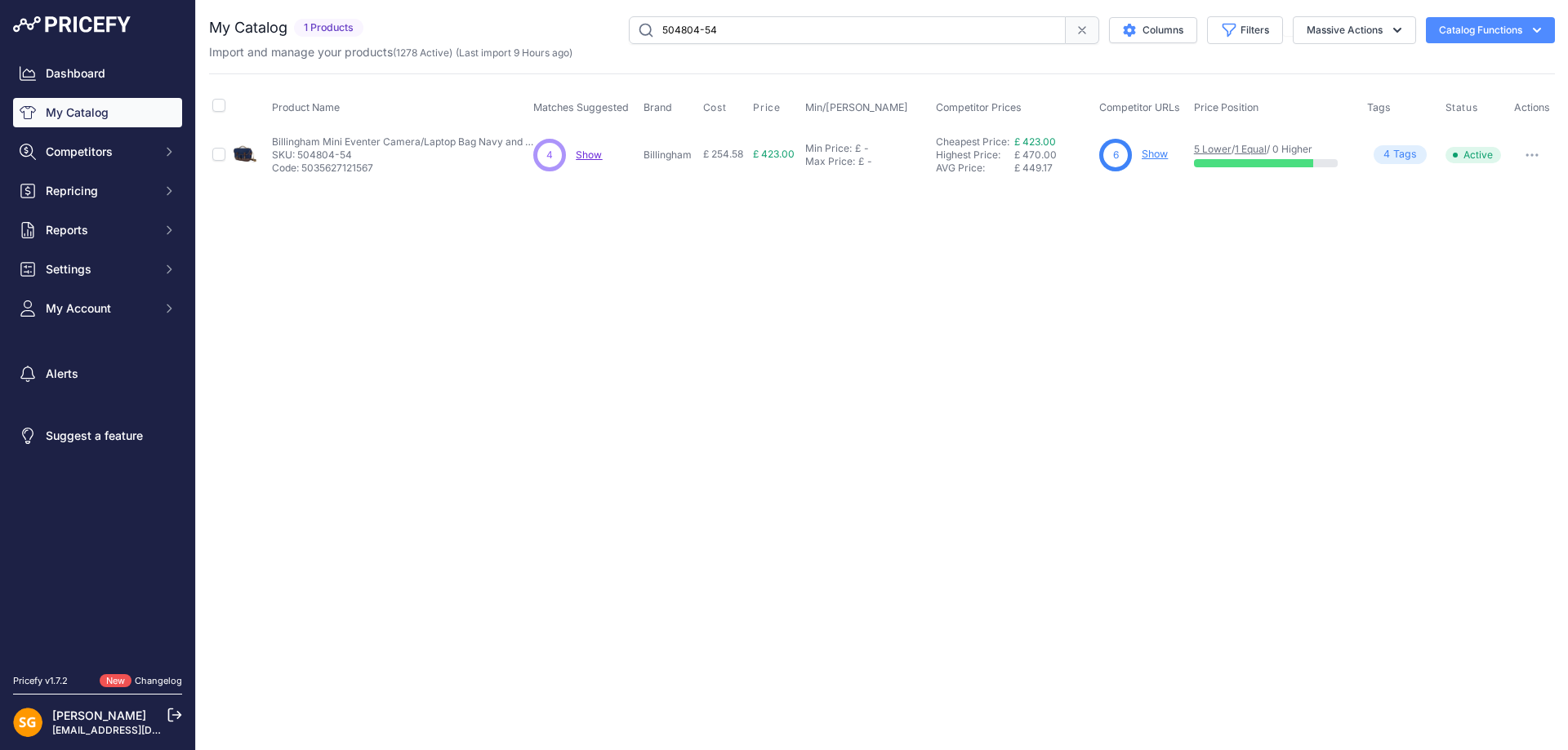
click at [1159, 155] on link "Show" at bounding box center [1154, 153] width 26 height 12
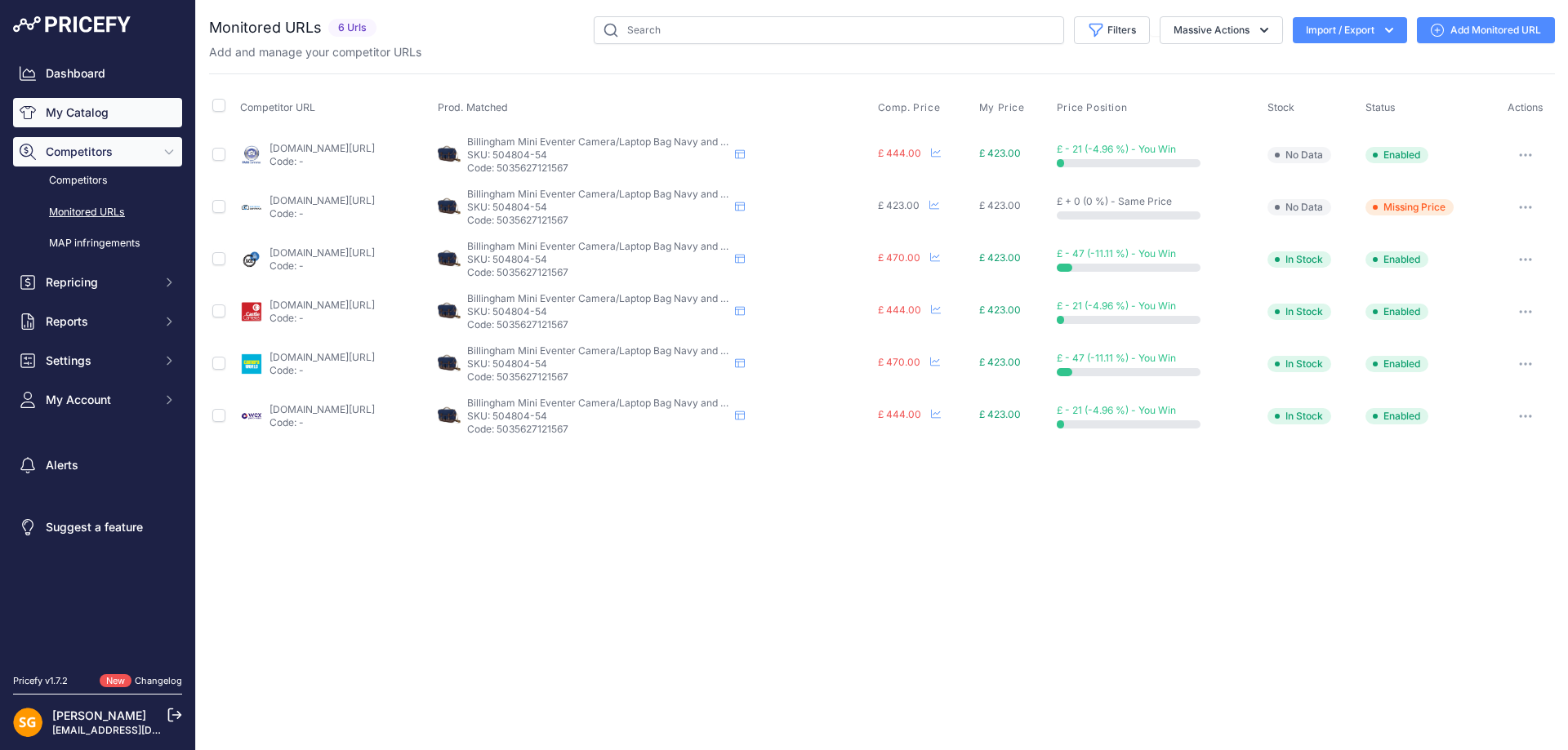
click at [105, 98] on link "My Catalog" at bounding box center [97, 113] width 169 height 29
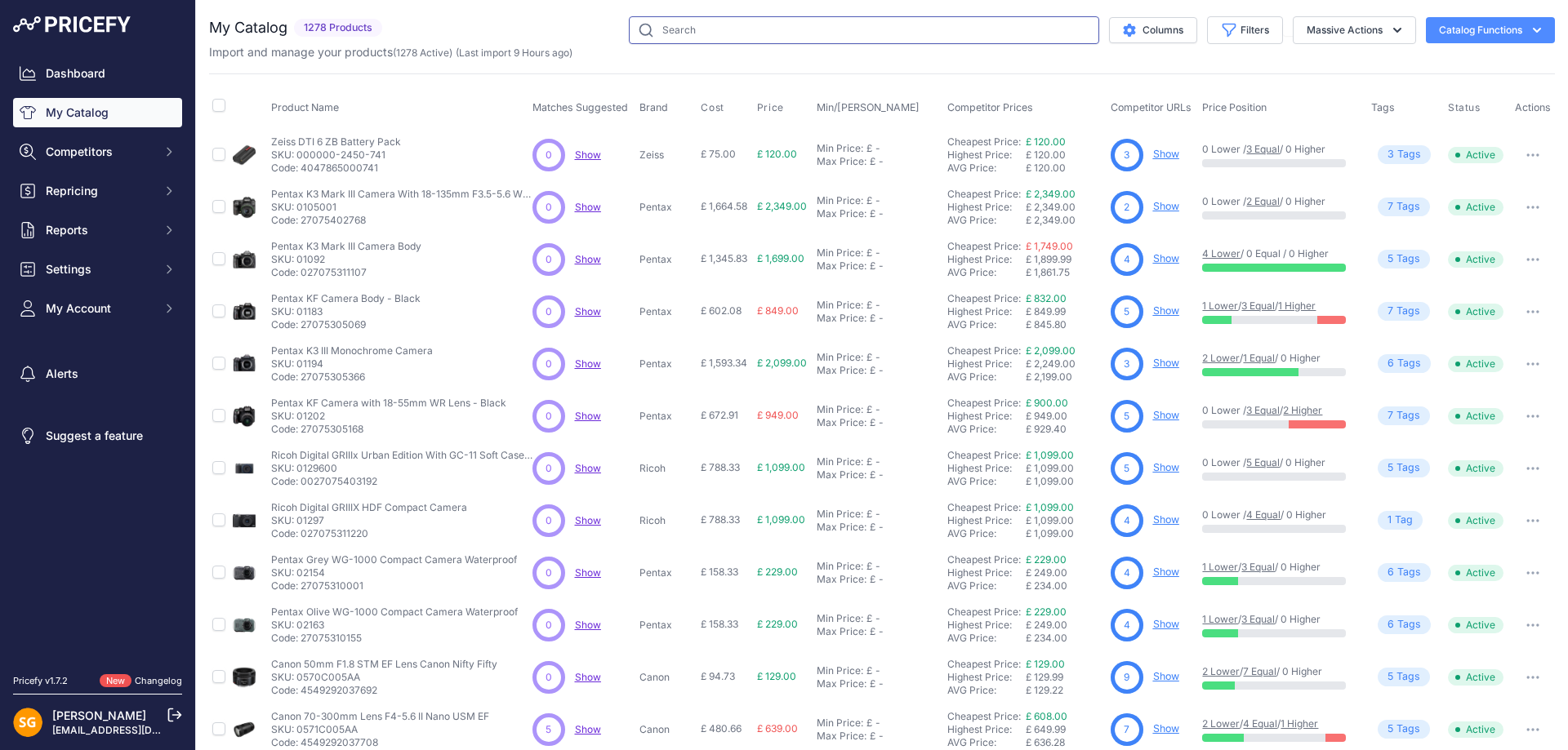
click at [742, 27] on input "text" at bounding box center [864, 29] width 470 height 27
paste input "504802-01"
type input "504802-01"
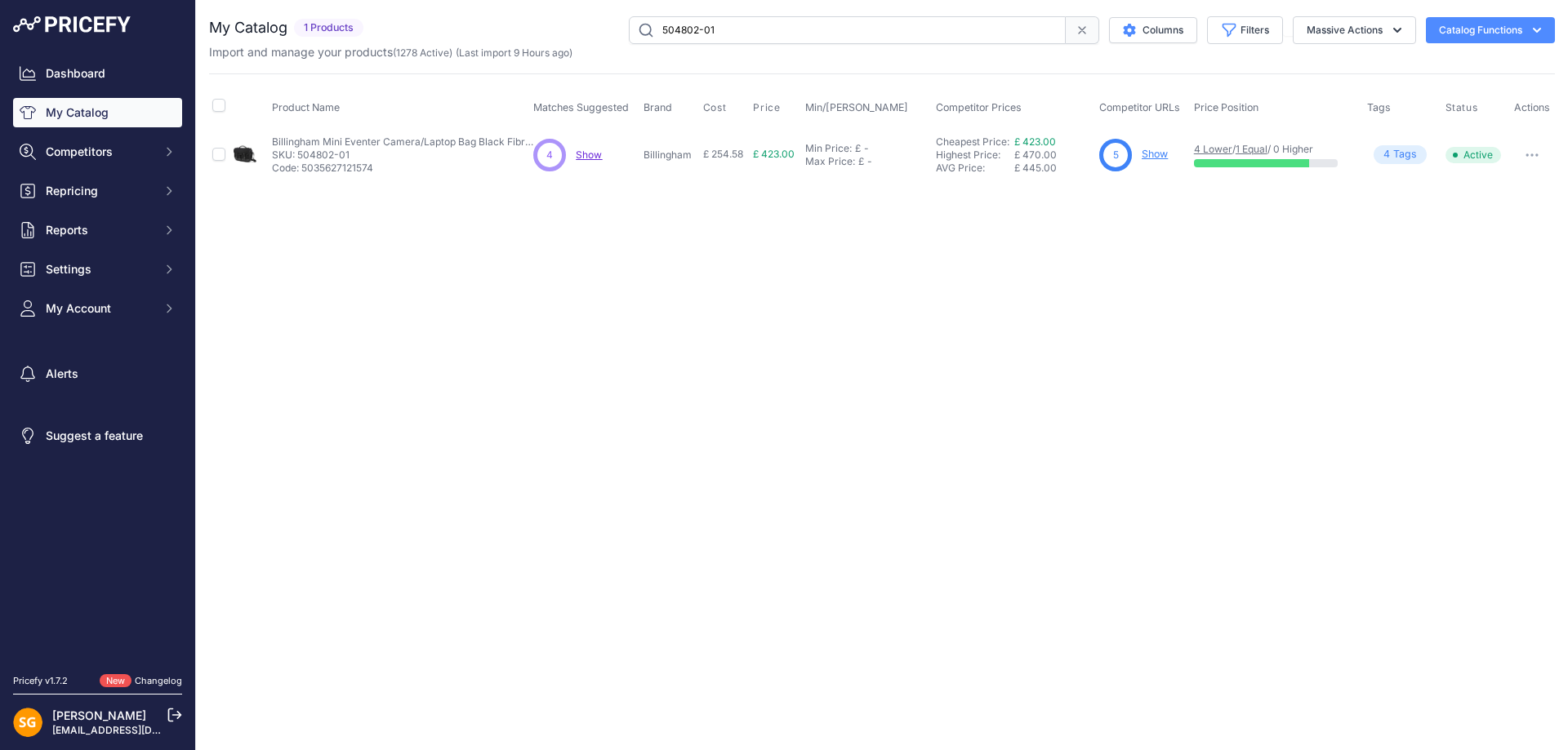
click at [731, 21] on input "504802-01" at bounding box center [848, 29] width 437 height 27
click at [147, 106] on link "My Catalog" at bounding box center [97, 113] width 169 height 29
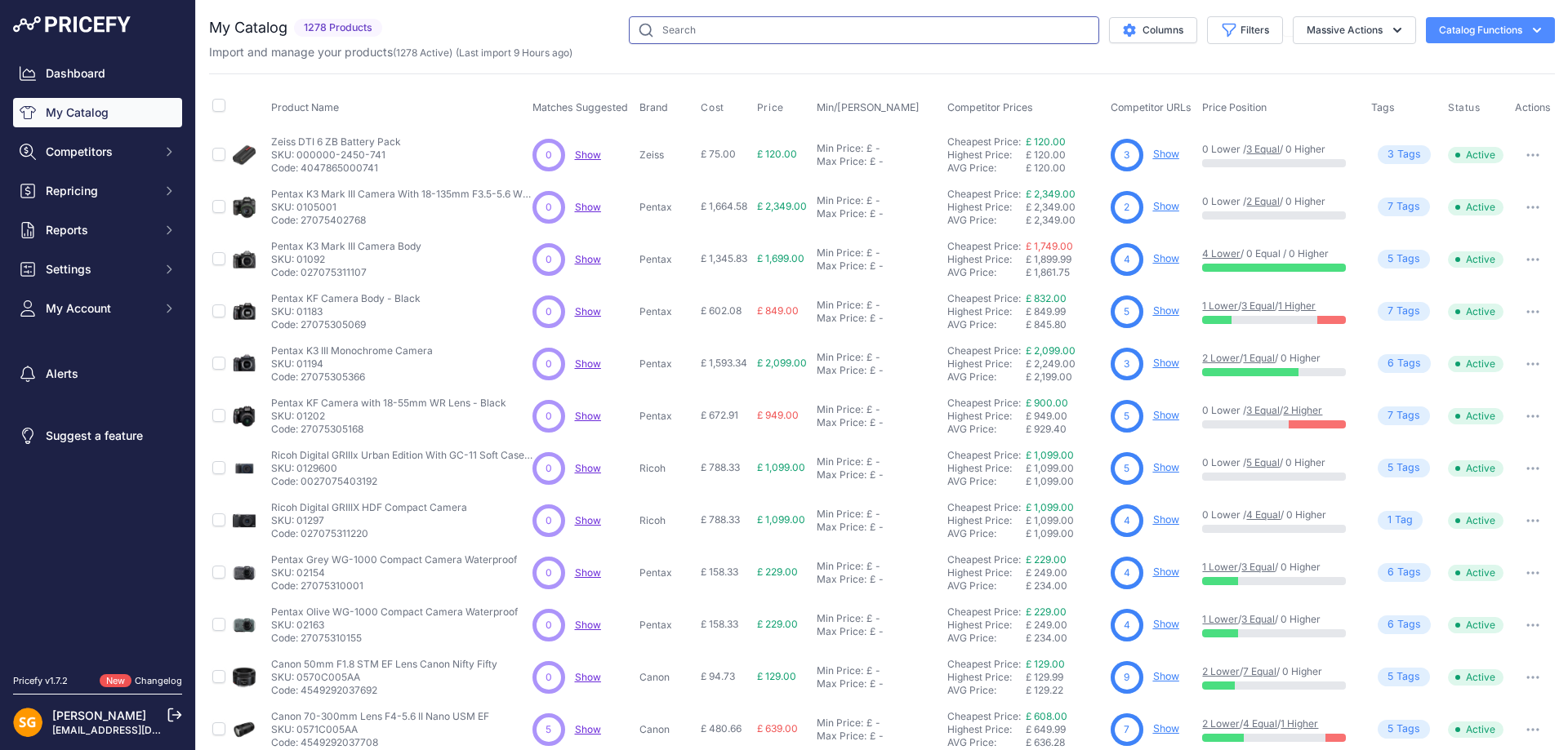
click at [818, 35] on input "text" at bounding box center [864, 29] width 470 height 27
paste input "504833-70"
type input "504833-70"
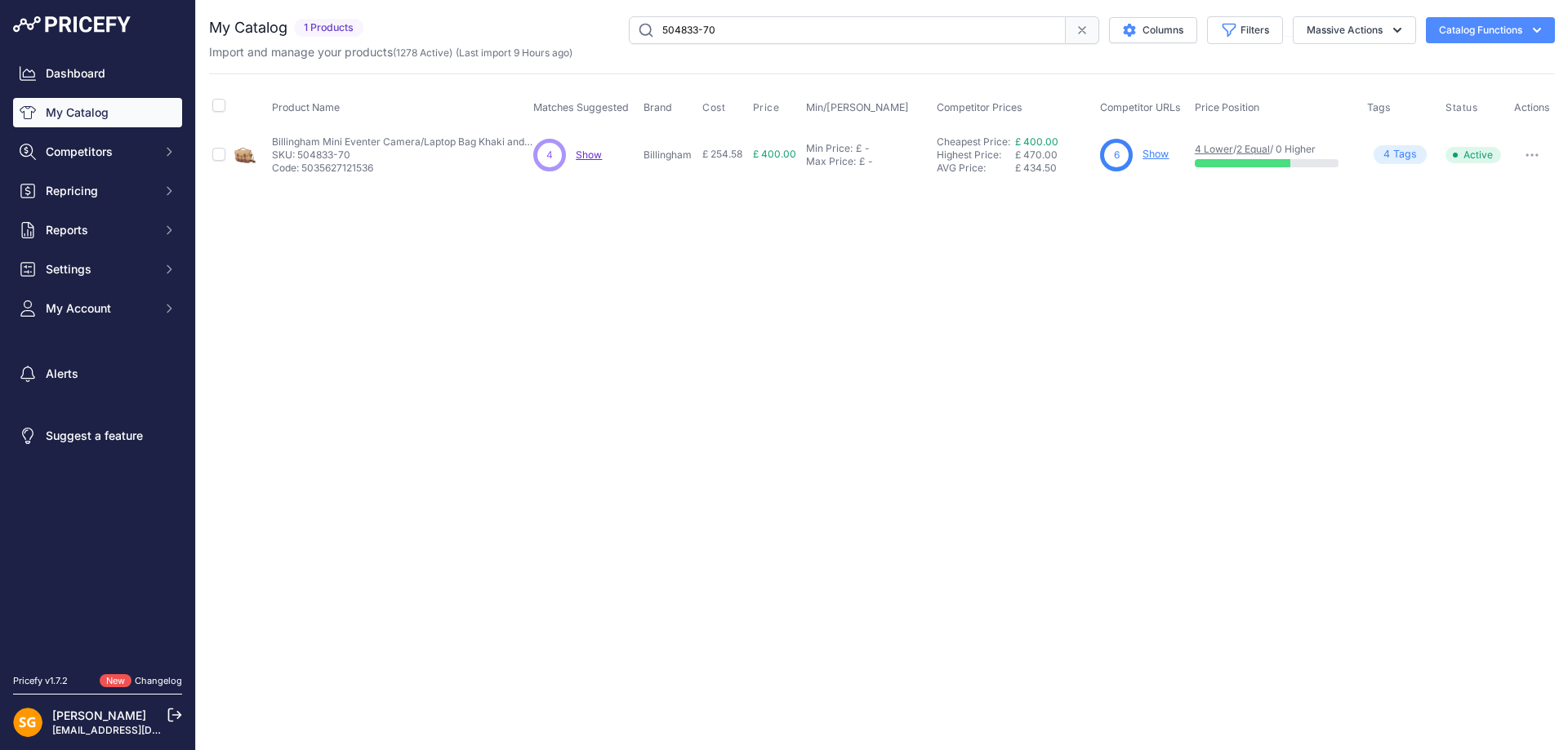
click at [1154, 149] on link "Show" at bounding box center [1155, 153] width 26 height 12
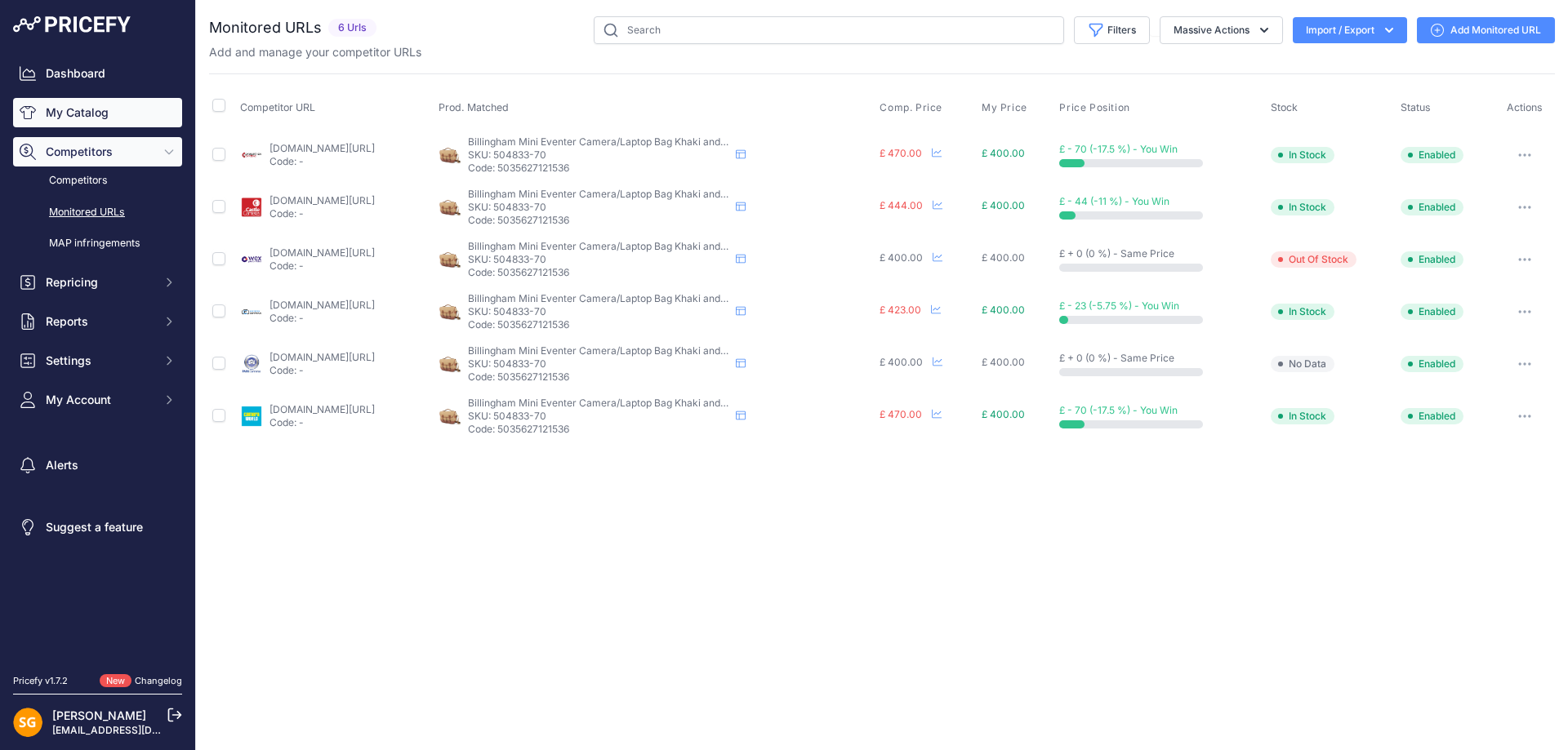
click at [104, 113] on link "My Catalog" at bounding box center [97, 113] width 169 height 29
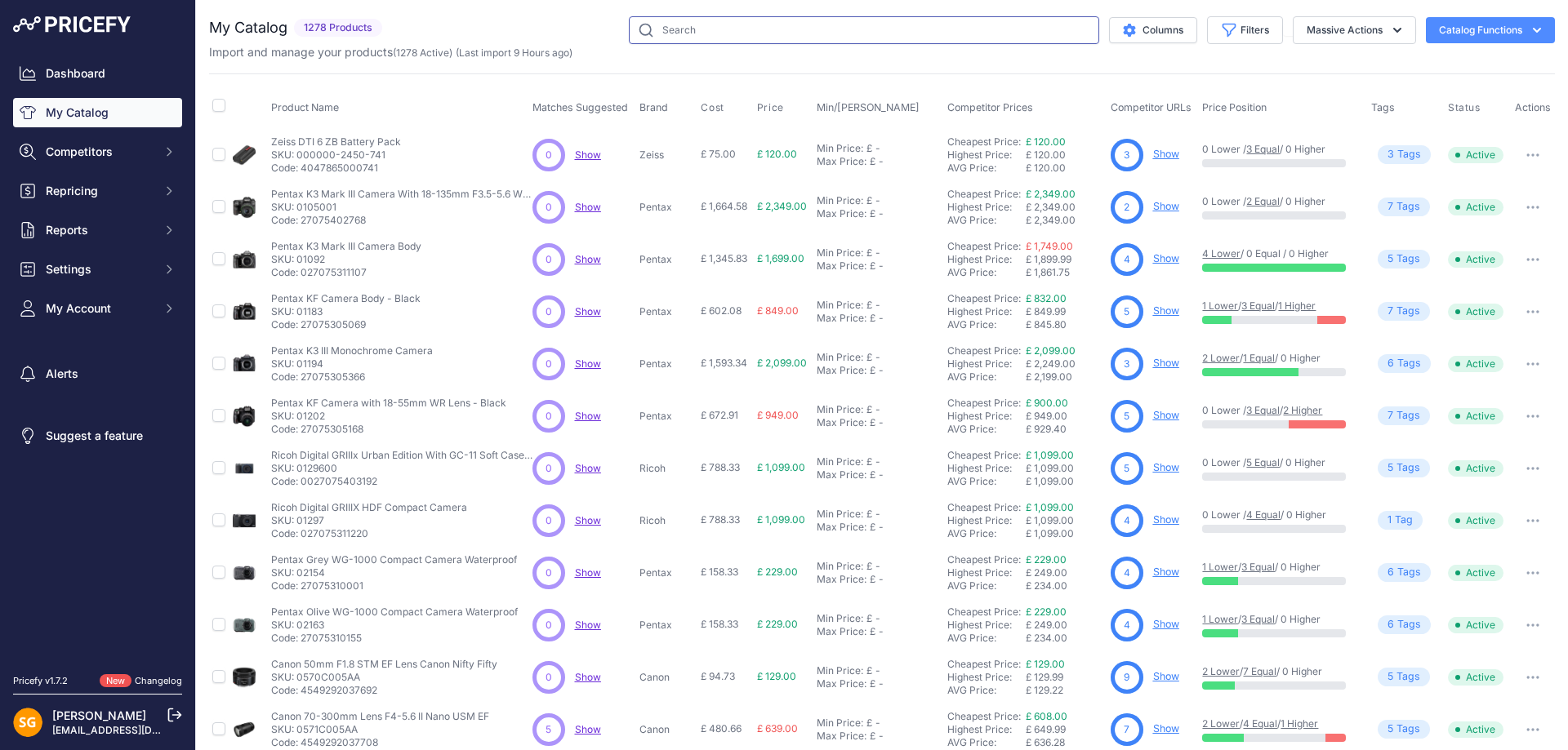
click at [782, 40] on input "text" at bounding box center [864, 29] width 470 height 27
paste input "588604-54"
type input "588604-54"
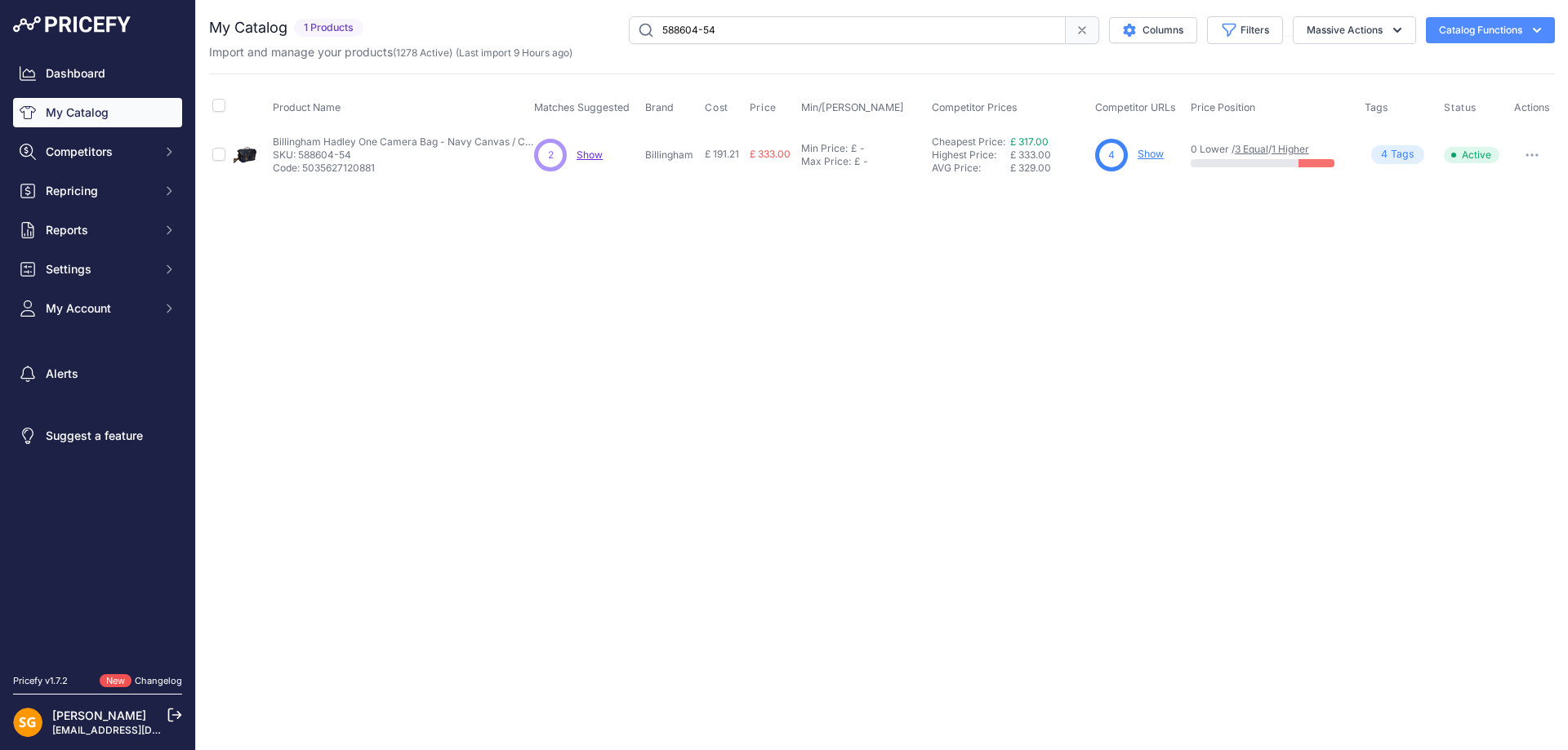
click at [1147, 150] on link "Show" at bounding box center [1151, 153] width 26 height 12
